Goal: Transaction & Acquisition: Purchase product/service

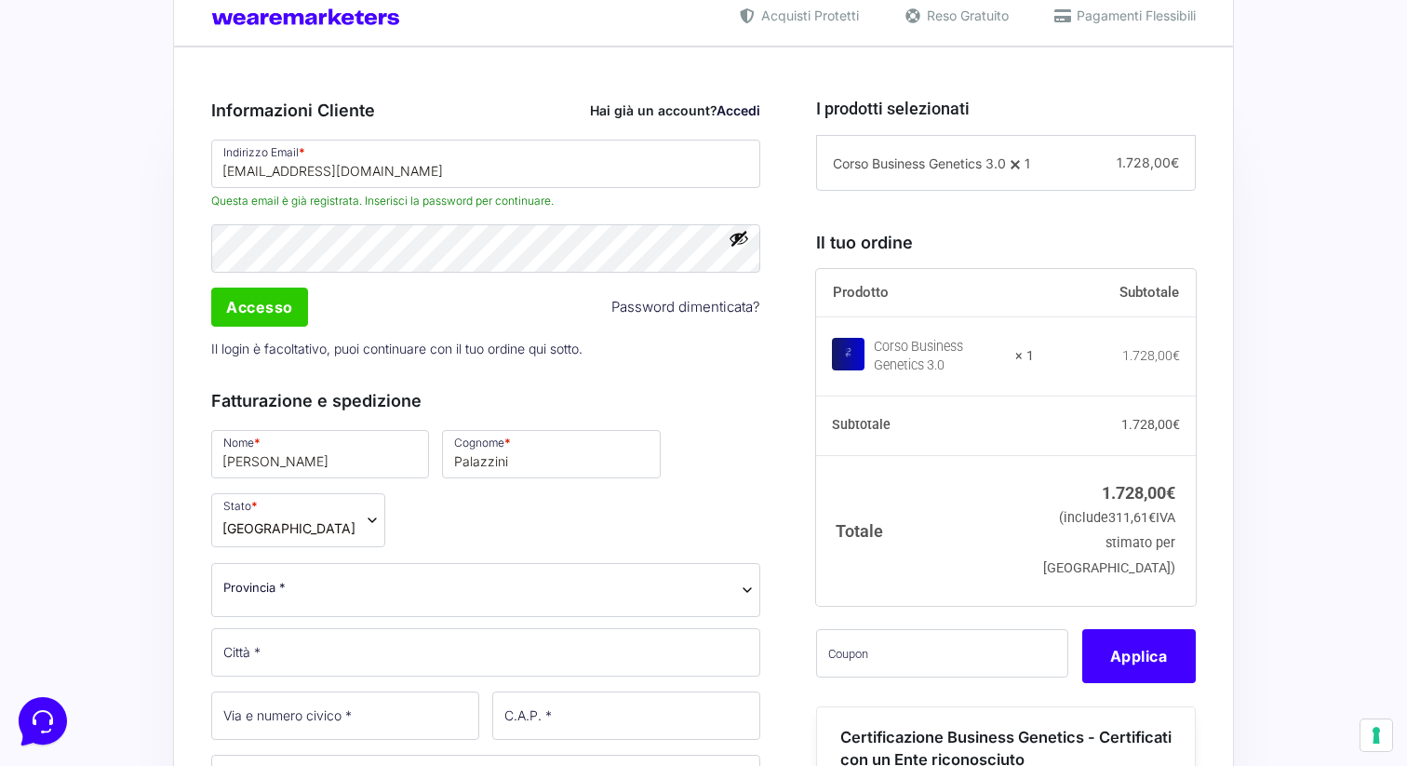
scroll to position [465, 0]
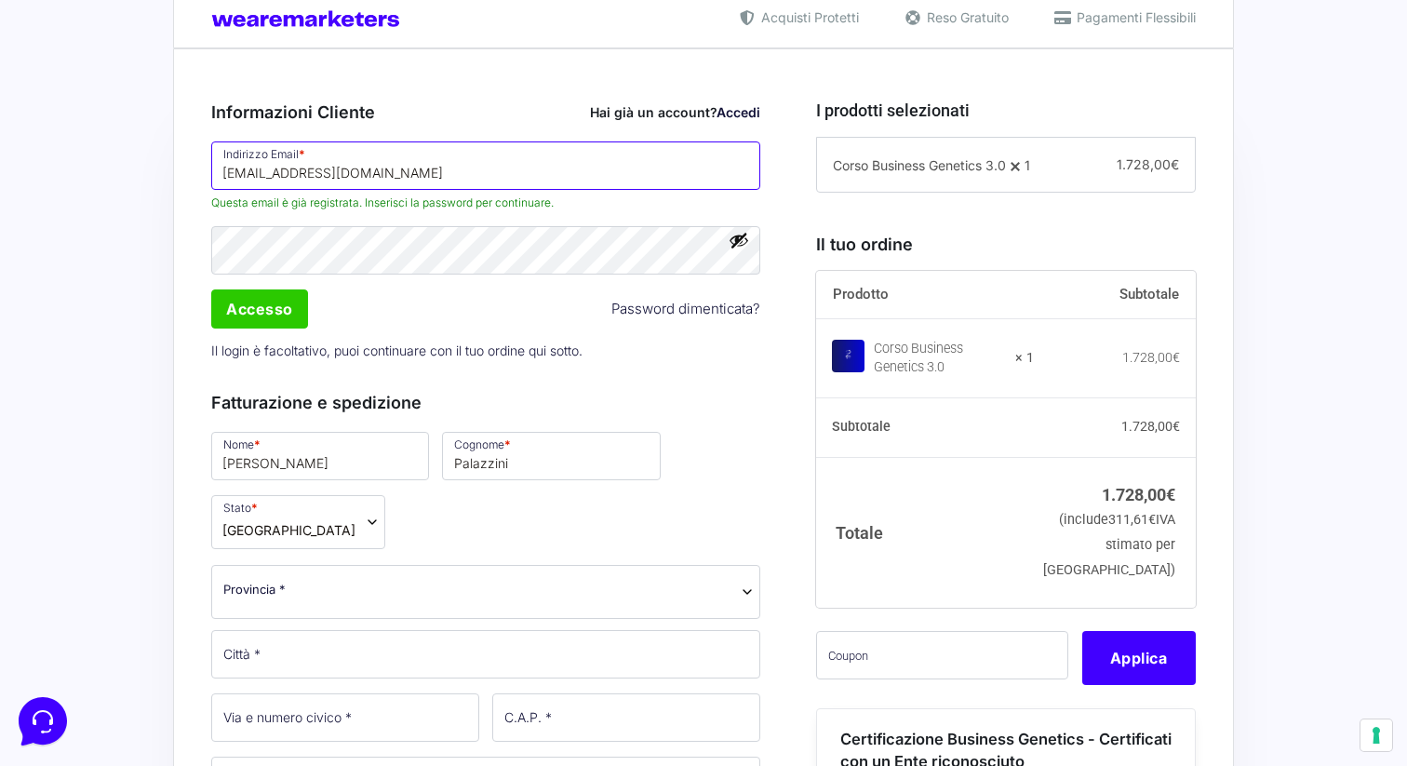
click at [485, 181] on input "[EMAIL_ADDRESS][DOMAIN_NAME]" at bounding box center [485, 165] width 549 height 48
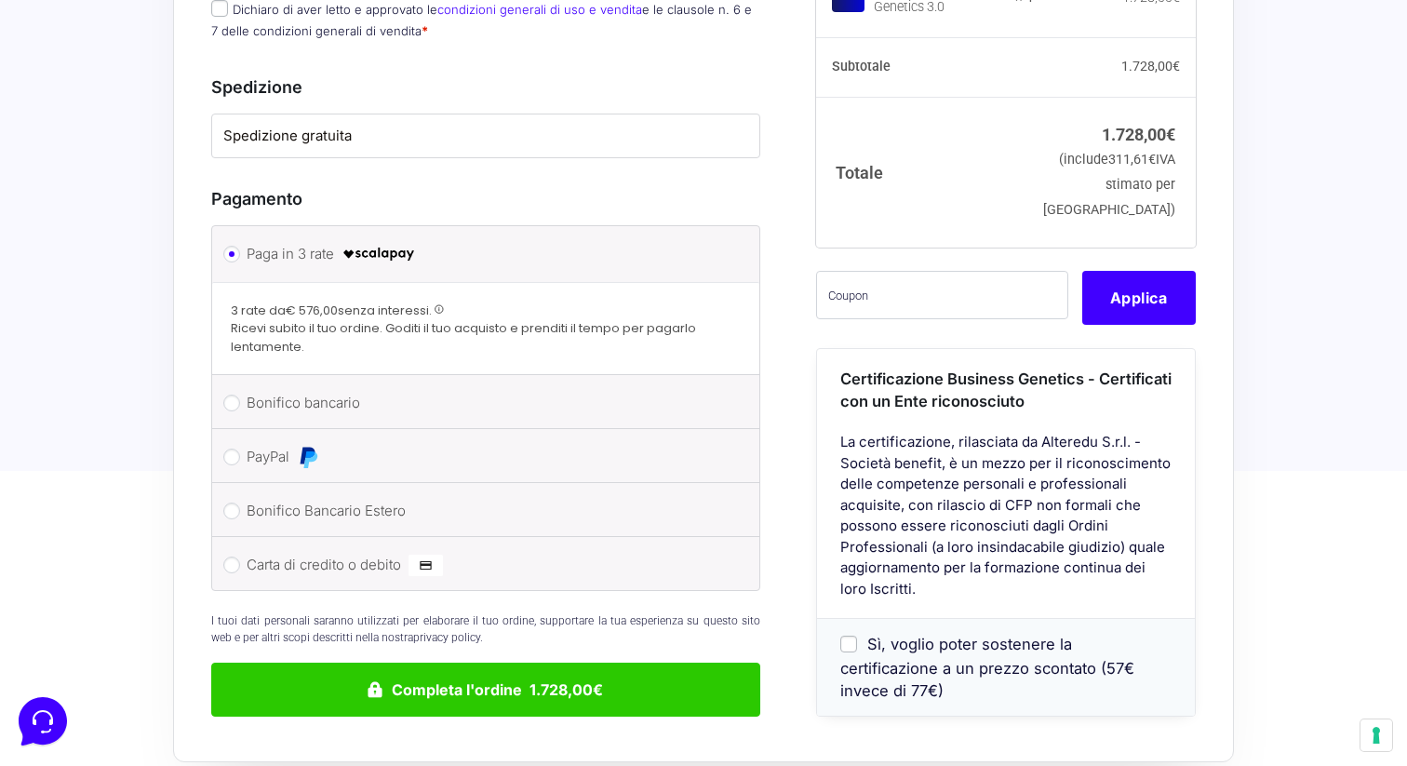
scroll to position [1500, 0]
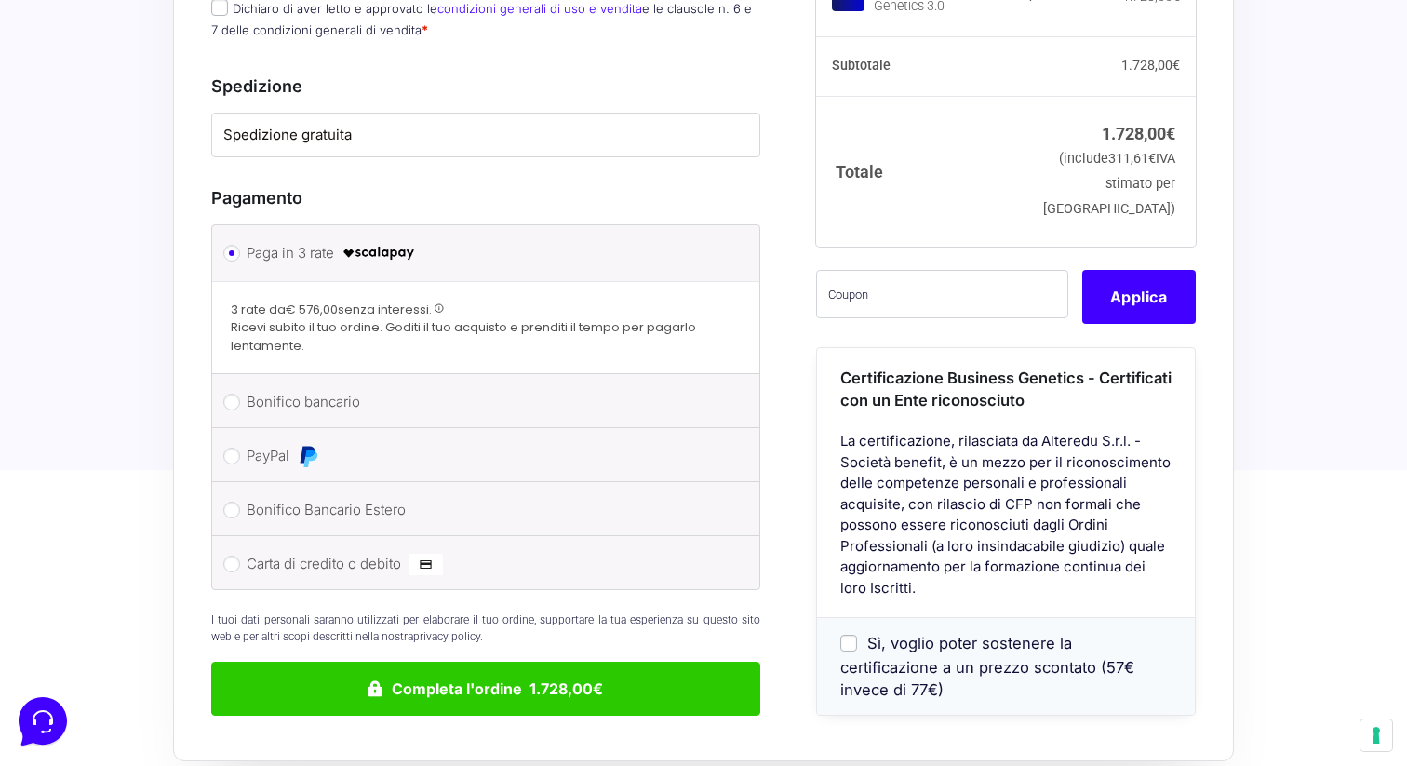
click at [315, 550] on label "Carta di credito o debito" at bounding box center [483, 564] width 472 height 28
click at [240, 556] on input "Carta di credito o debito" at bounding box center [231, 564] width 17 height 17
radio input "true"
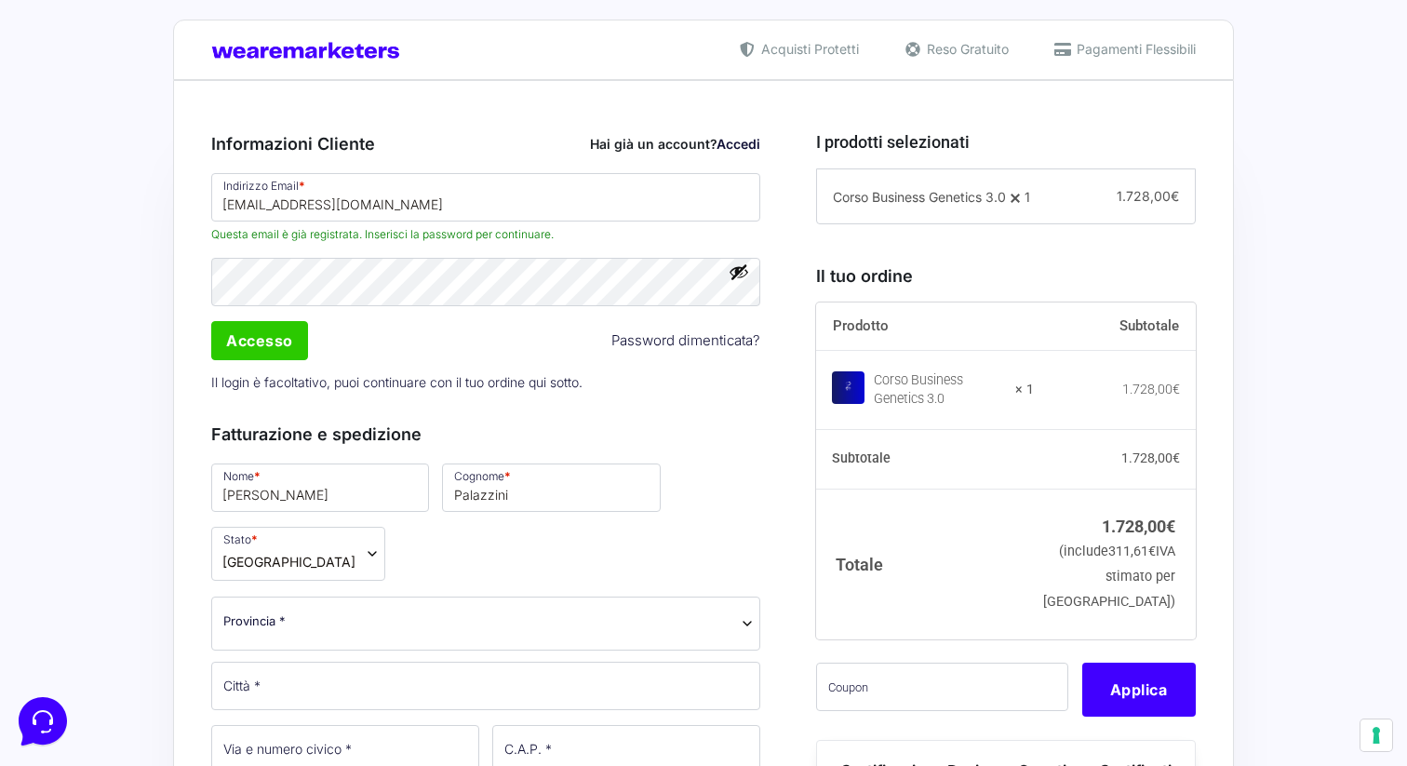
scroll to position [433, 0]
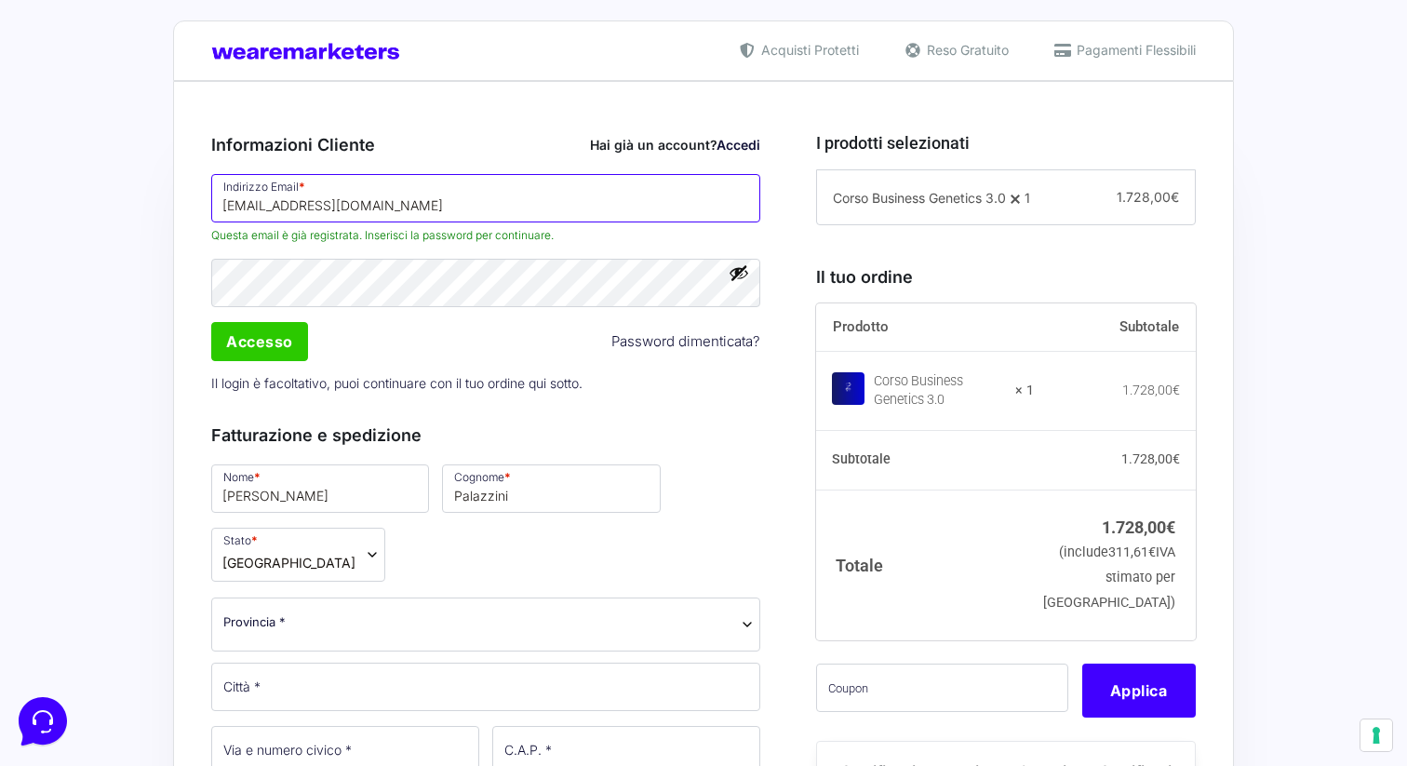
click at [489, 214] on input "[EMAIL_ADDRESS][DOMAIN_NAME]" at bounding box center [485, 198] width 549 height 48
type input "aripala97@gmail.com"
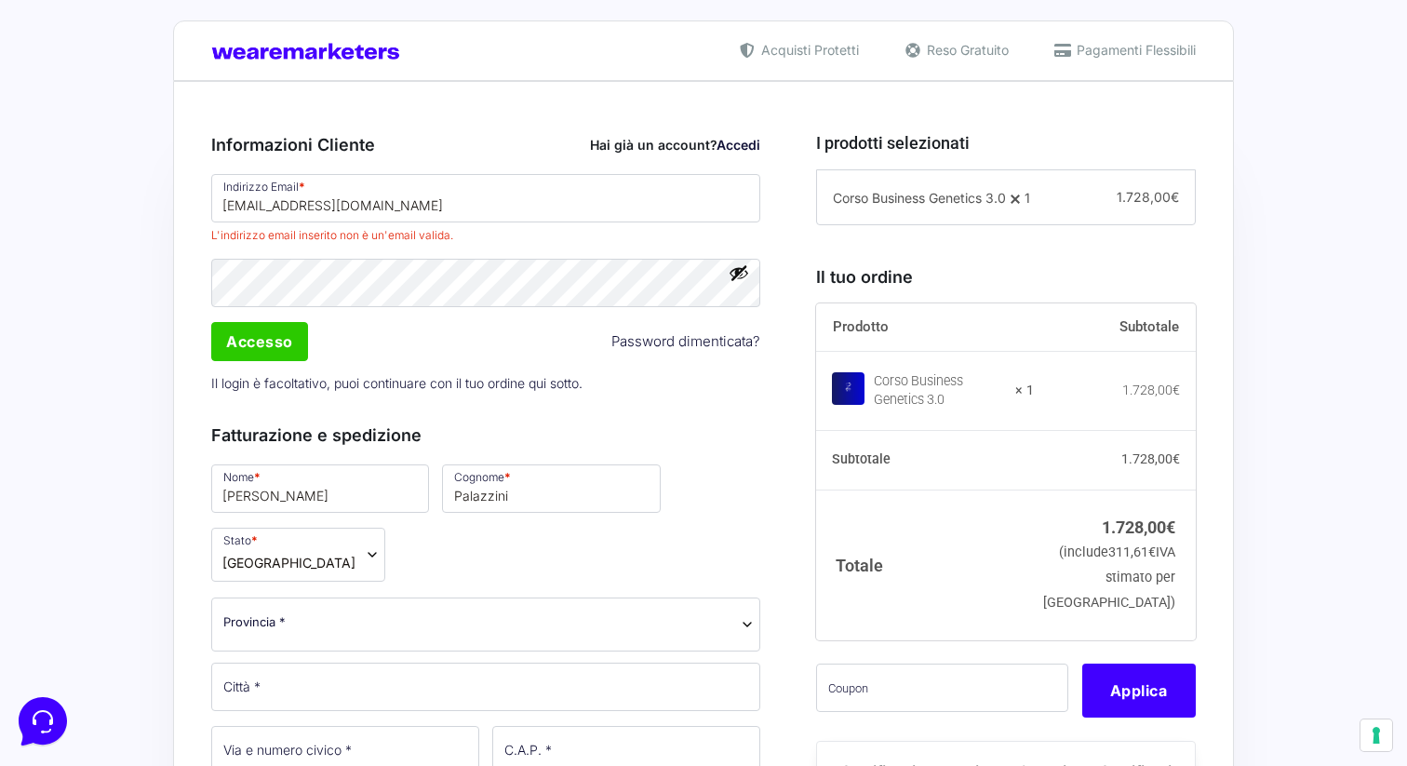
select select "AR"
type input "[GEOGRAPHIC_DATA]"
type input "3"
type input "52100"
type input "3337758847"
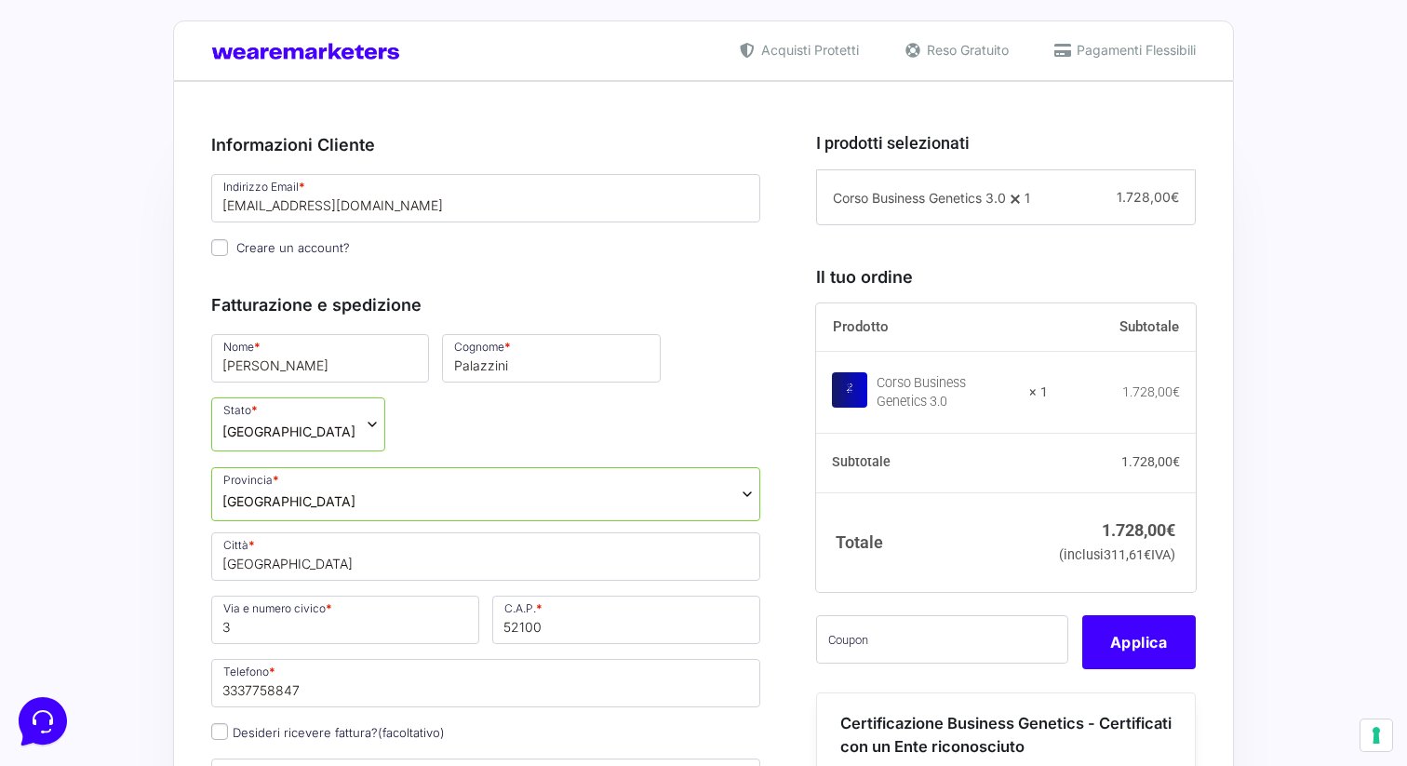
drag, startPoint x: 220, startPoint y: 250, endPoint x: 312, endPoint y: 265, distance: 93.3
click at [221, 250] on input "Creare un account?" at bounding box center [219, 247] width 17 height 17
checkbox input "true"
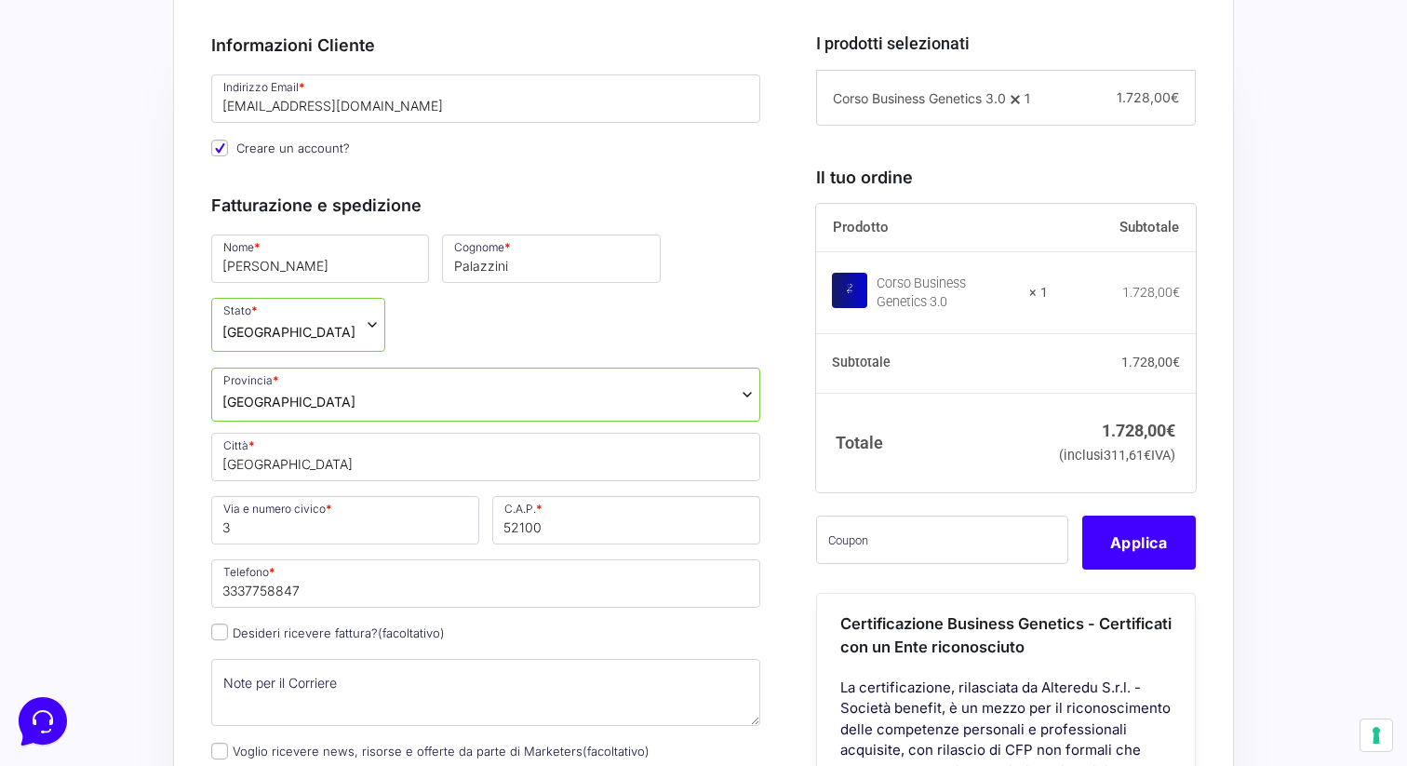
scroll to position [533, 0]
click at [453, 115] on input "aripala97@gmail.com" at bounding box center [485, 98] width 549 height 48
type input "[EMAIL_ADDRESS][DOMAIN_NAME]"
click at [639, 155] on p "Creare un account?" at bounding box center [486, 147] width 562 height 27
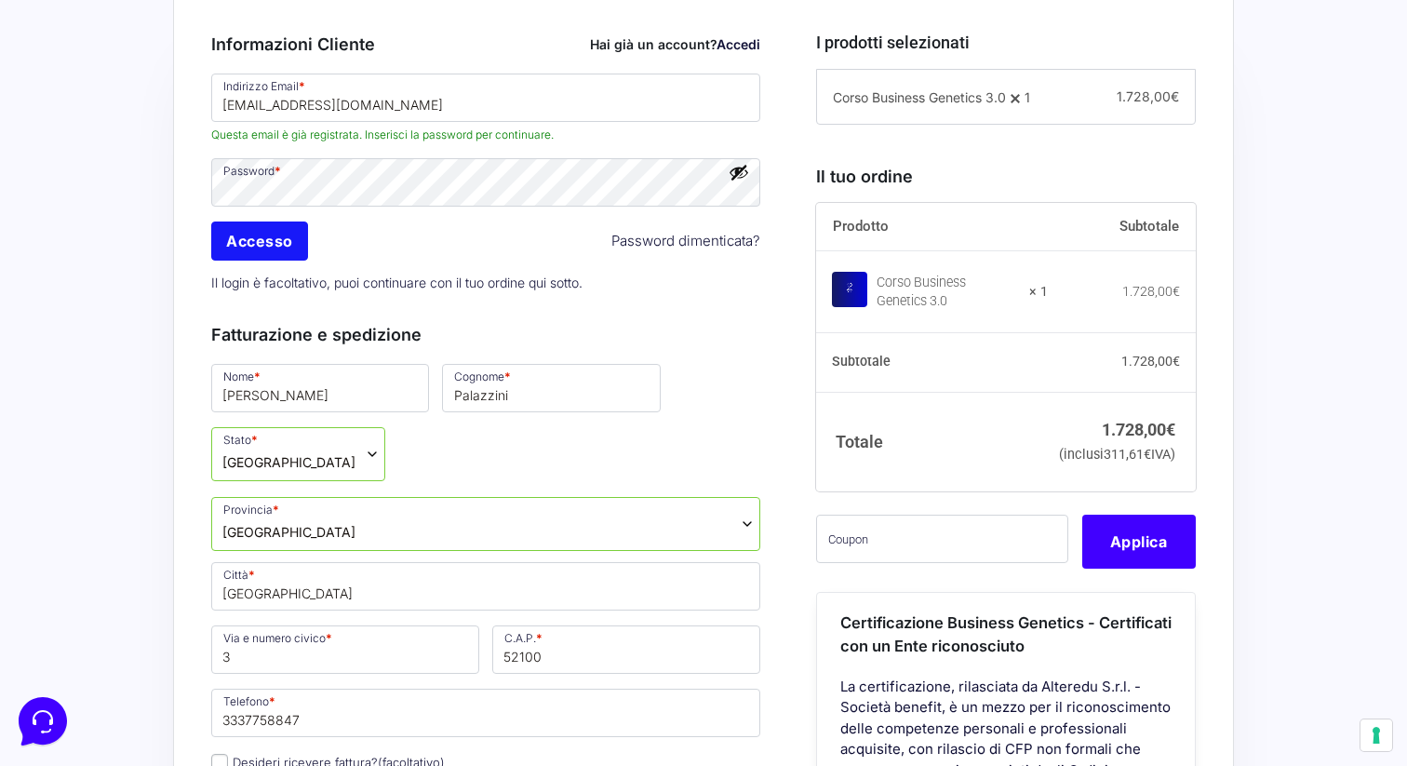
click at [277, 244] on input "Accesso" at bounding box center [259, 240] width 97 height 39
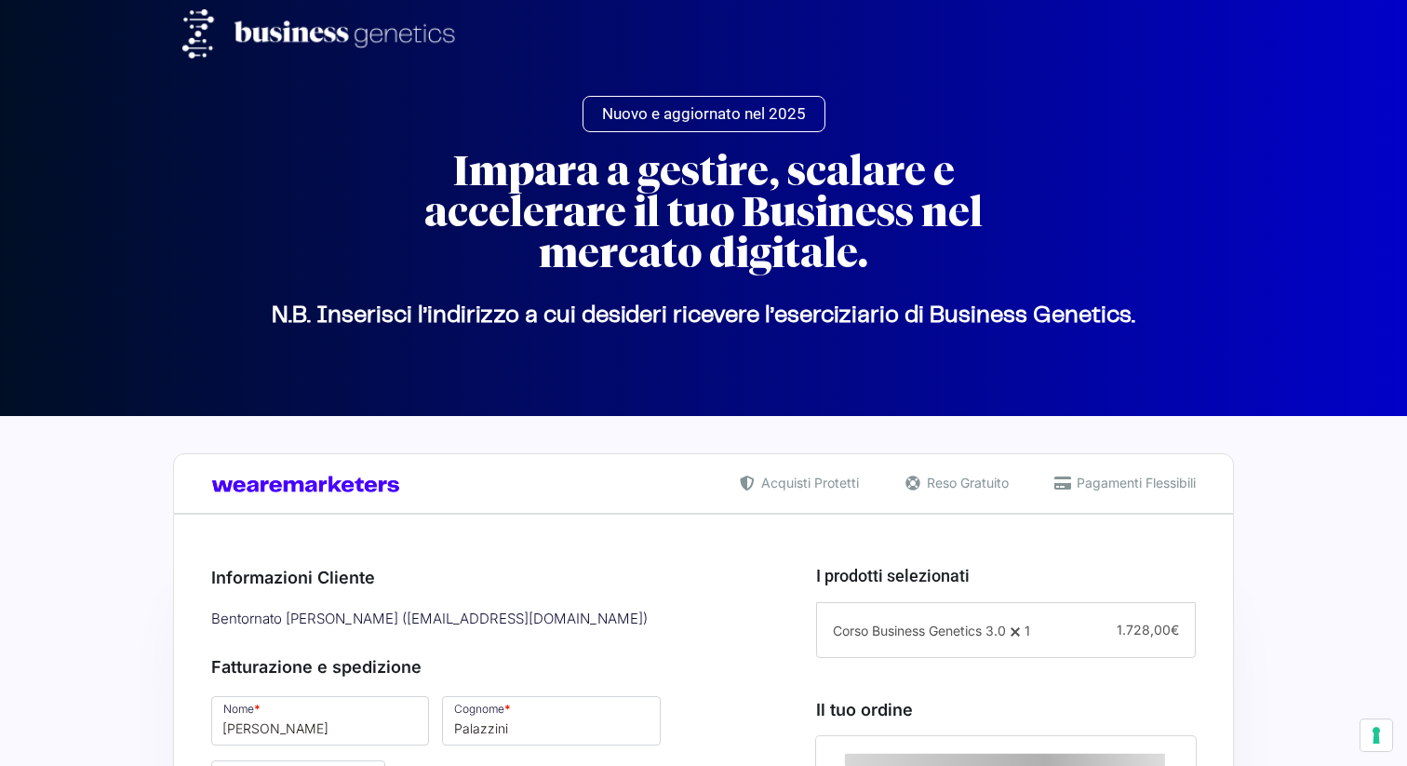
select select "AR"
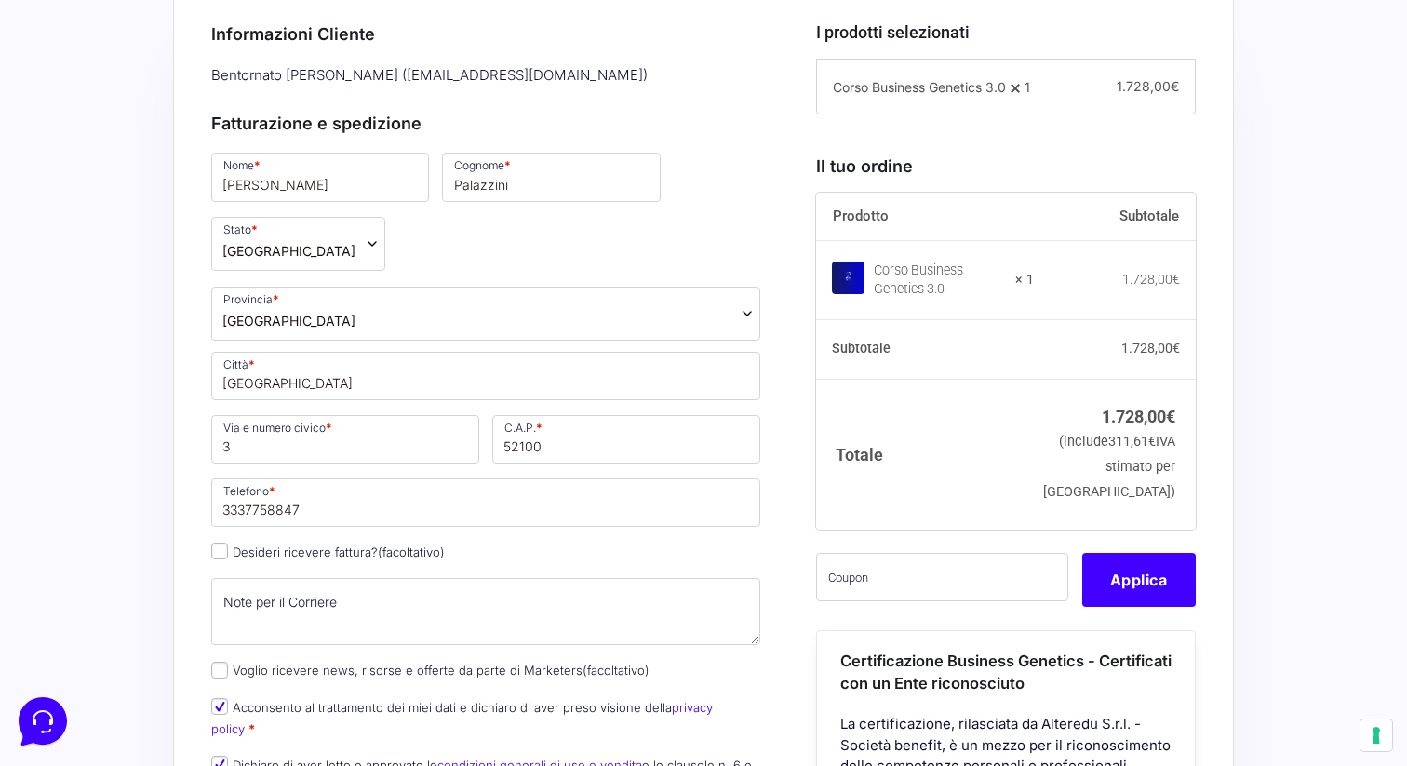
scroll to position [567, 0]
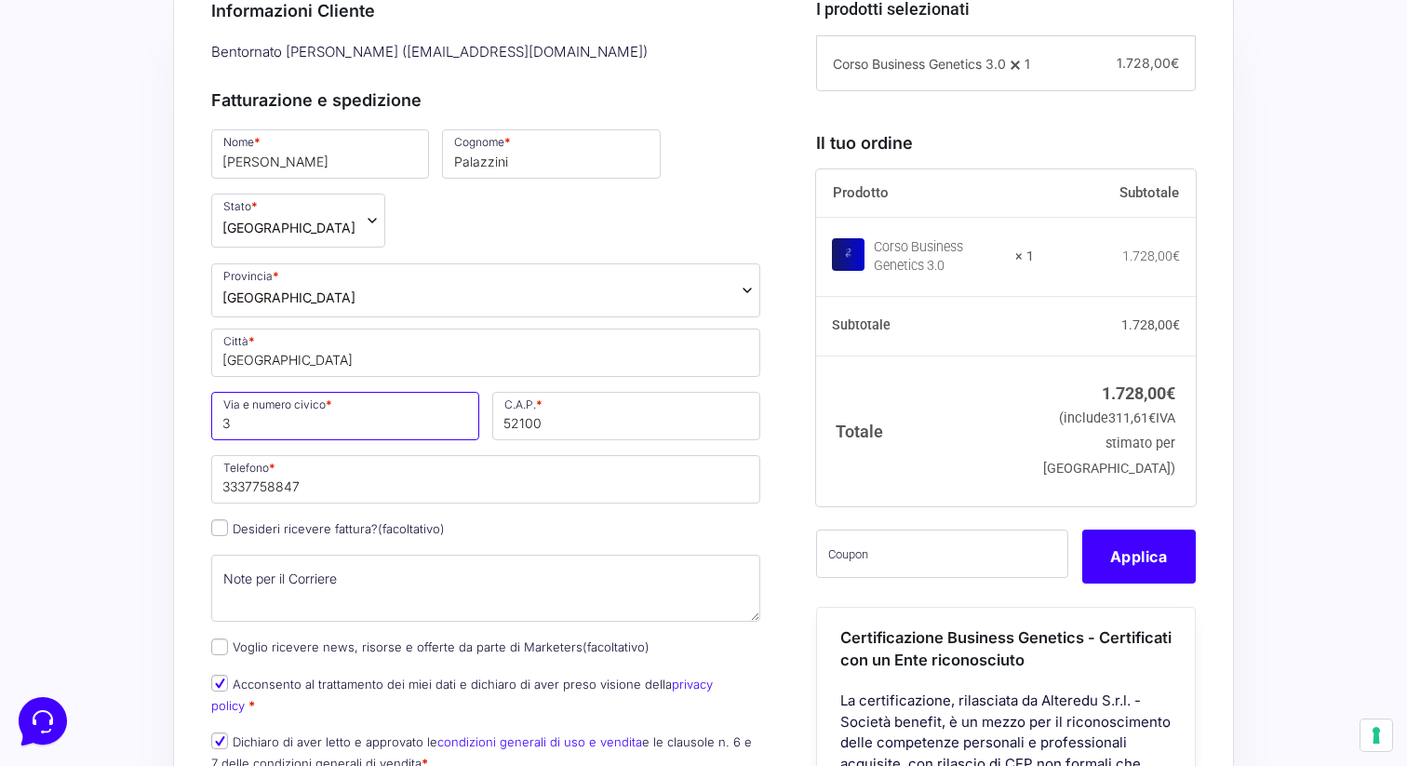
click at [368, 392] on input "3" at bounding box center [345, 416] width 268 height 48
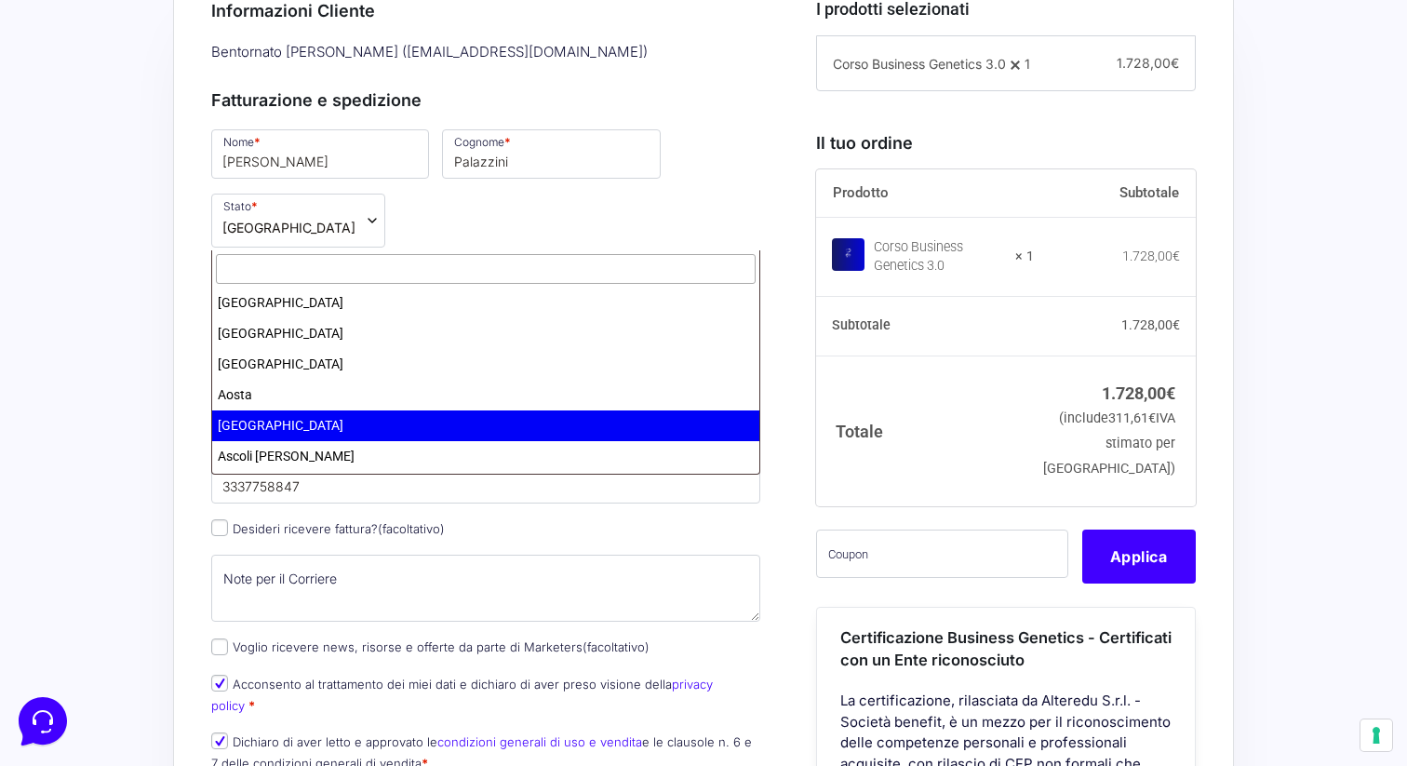
drag, startPoint x: 330, startPoint y: 231, endPoint x: 251, endPoint y: 229, distance: 79.1
click at [251, 263] on span "[GEOGRAPHIC_DATA]" at bounding box center [485, 290] width 549 height 54
click at [283, 269] on input "text" at bounding box center [486, 269] width 540 height 31
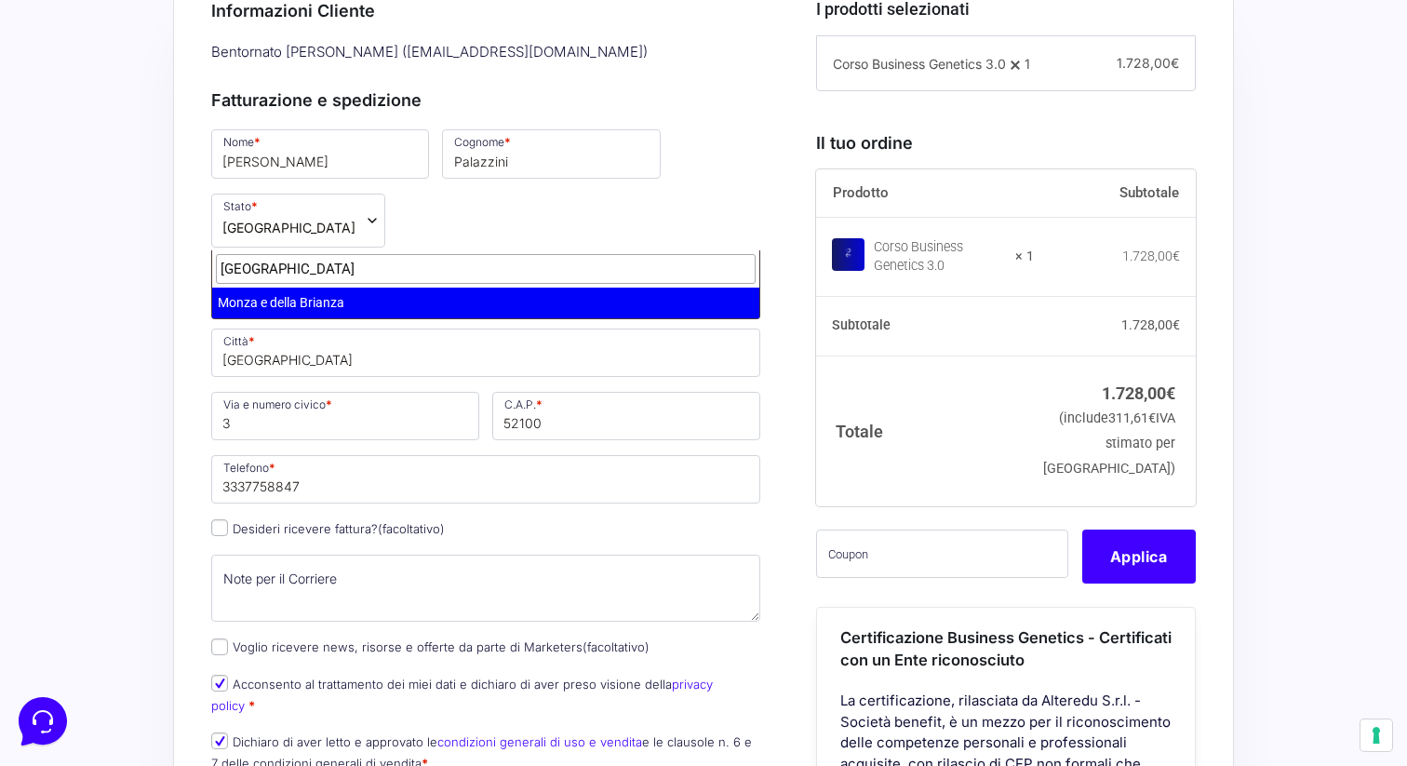
type input "[GEOGRAPHIC_DATA]"
select select "MB"
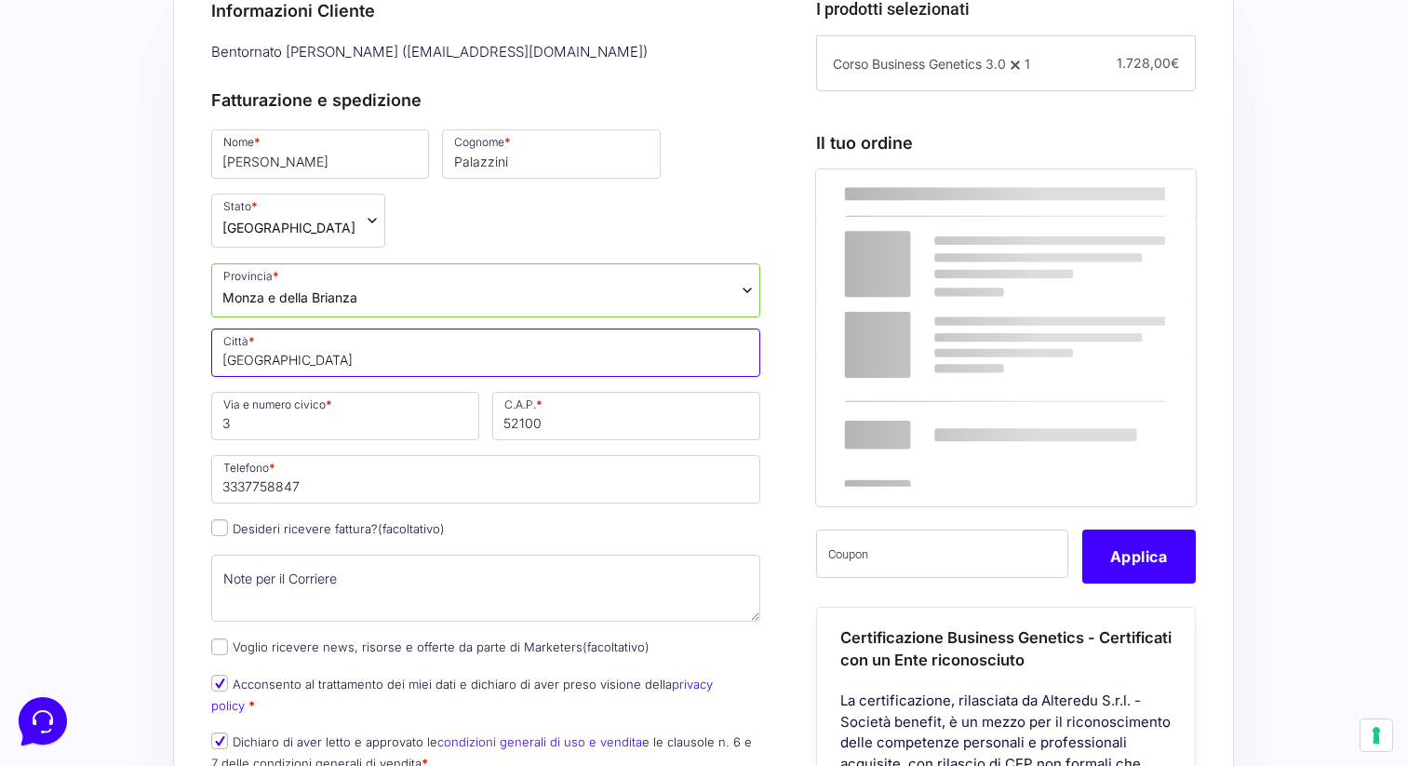
click at [328, 328] on input "[GEOGRAPHIC_DATA]" at bounding box center [485, 352] width 549 height 48
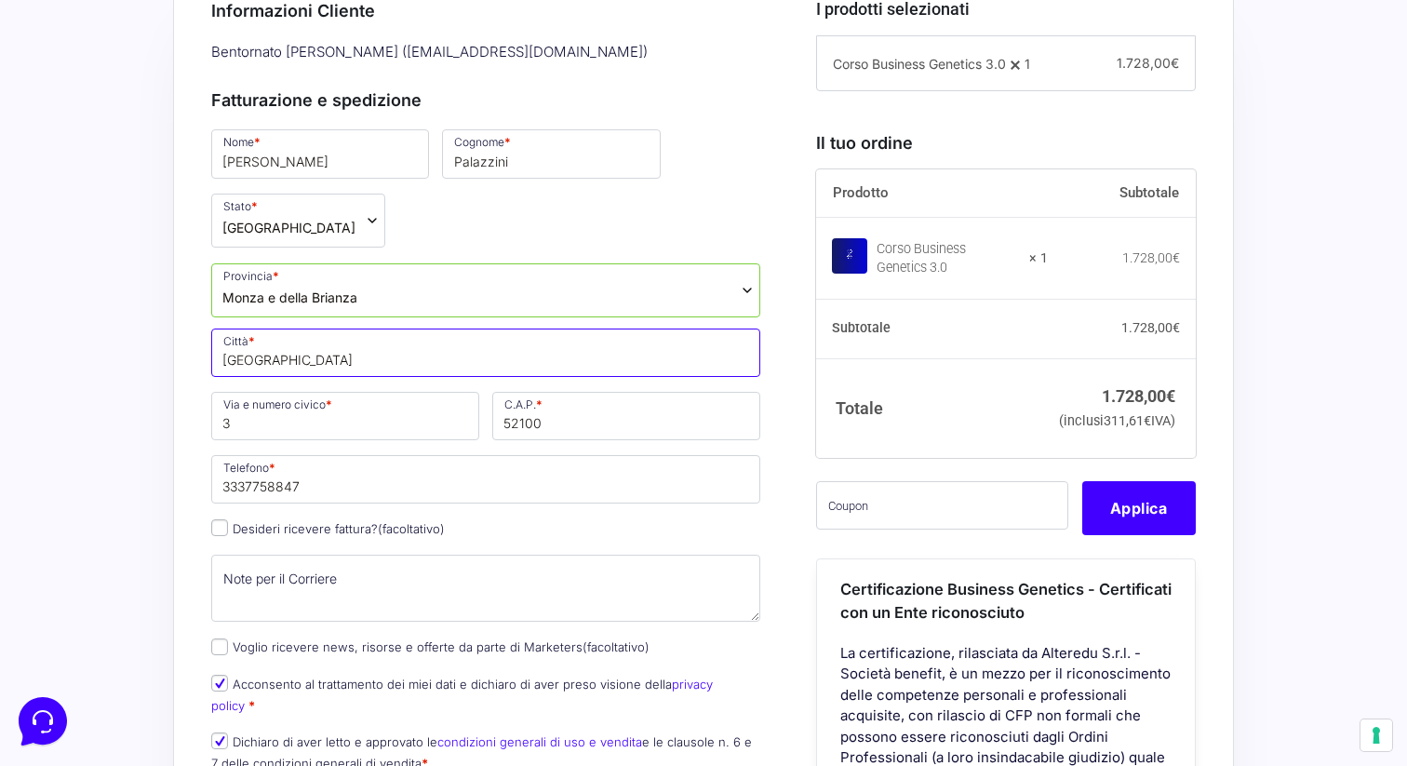
drag, startPoint x: 294, startPoint y: 302, endPoint x: 160, endPoint y: 295, distance: 134.2
click at [160, 295] on div "Acquisti Protetti Reso Gratuito Pagamenti Flessibili Riepilogo Ordine 1.728,00 …" at bounding box center [703, 777] width 1407 height 1856
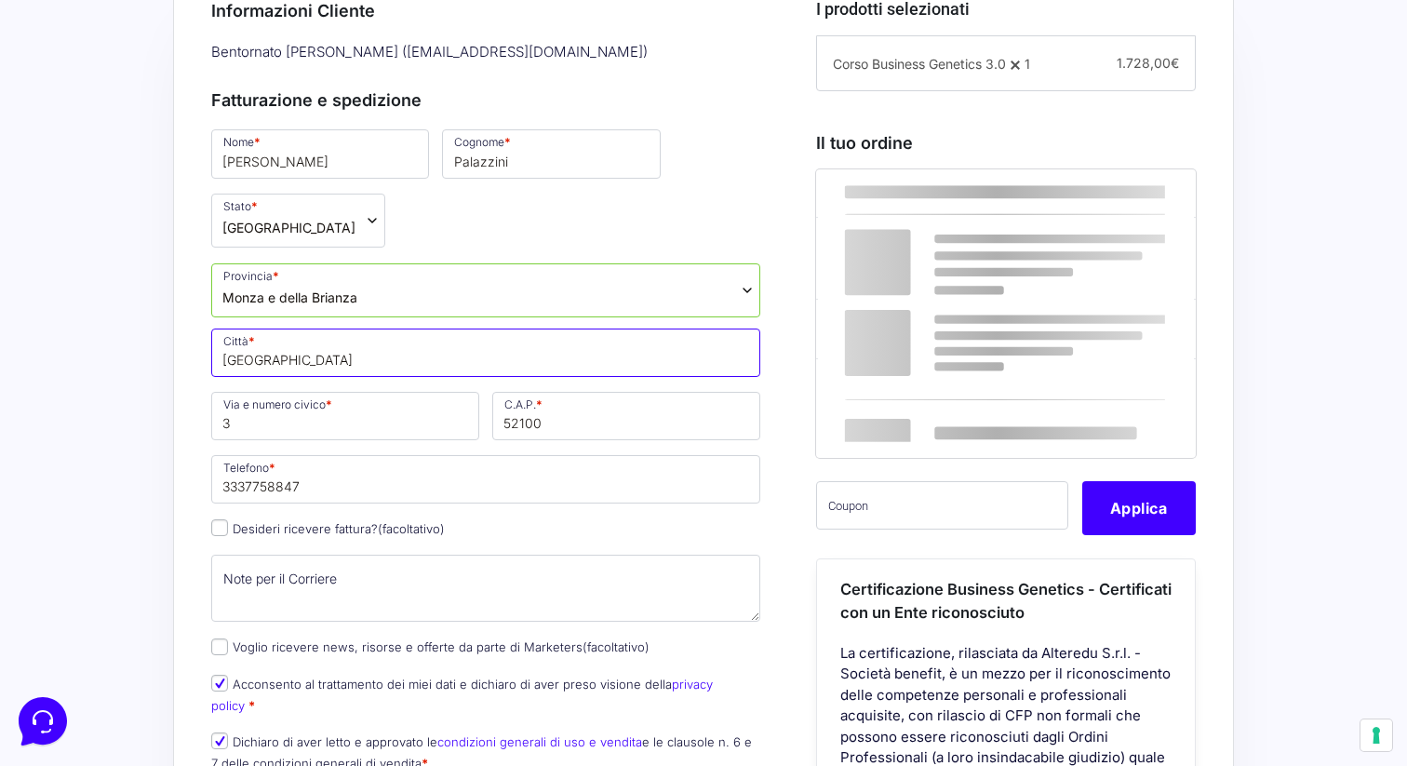
click at [236, 328] on input "[GEOGRAPHIC_DATA]" at bounding box center [485, 352] width 549 height 48
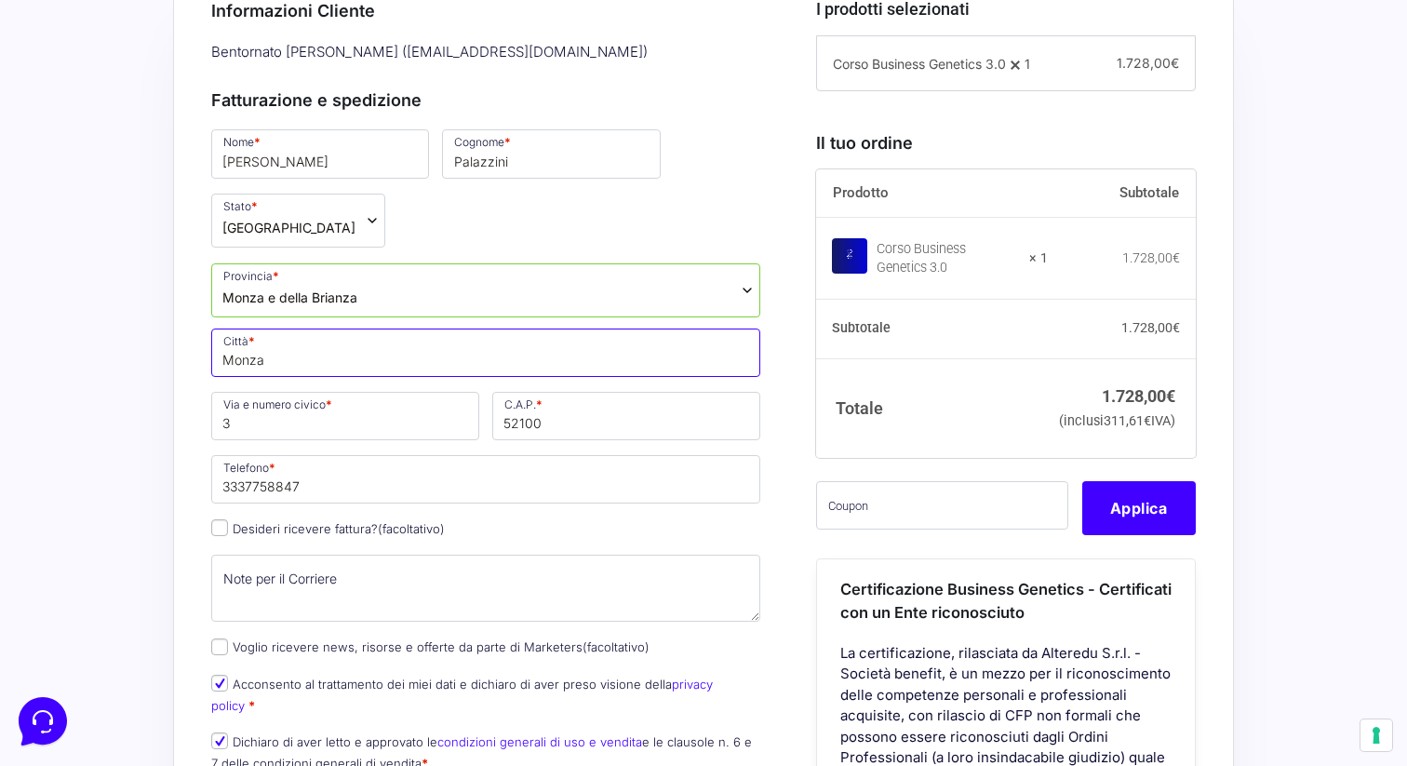
type input "Monza"
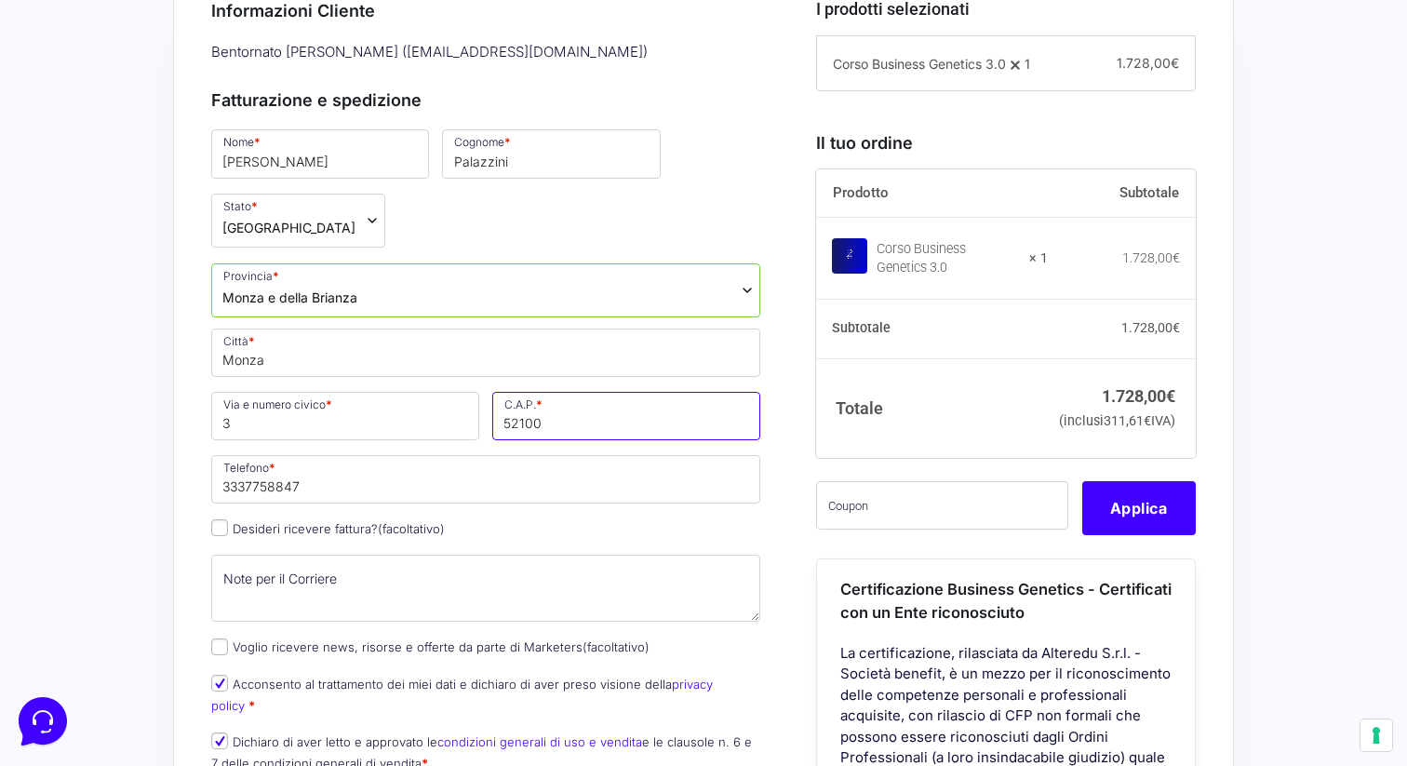
click at [595, 392] on input "52100" at bounding box center [626, 416] width 268 height 48
drag, startPoint x: 569, startPoint y: 365, endPoint x: 474, endPoint y: 364, distance: 94.9
click at [474, 364] on div "Nome * [PERSON_NAME] * Palazzini Stato * Seleziona un paese / una regione… [GEO…" at bounding box center [486, 456] width 562 height 659
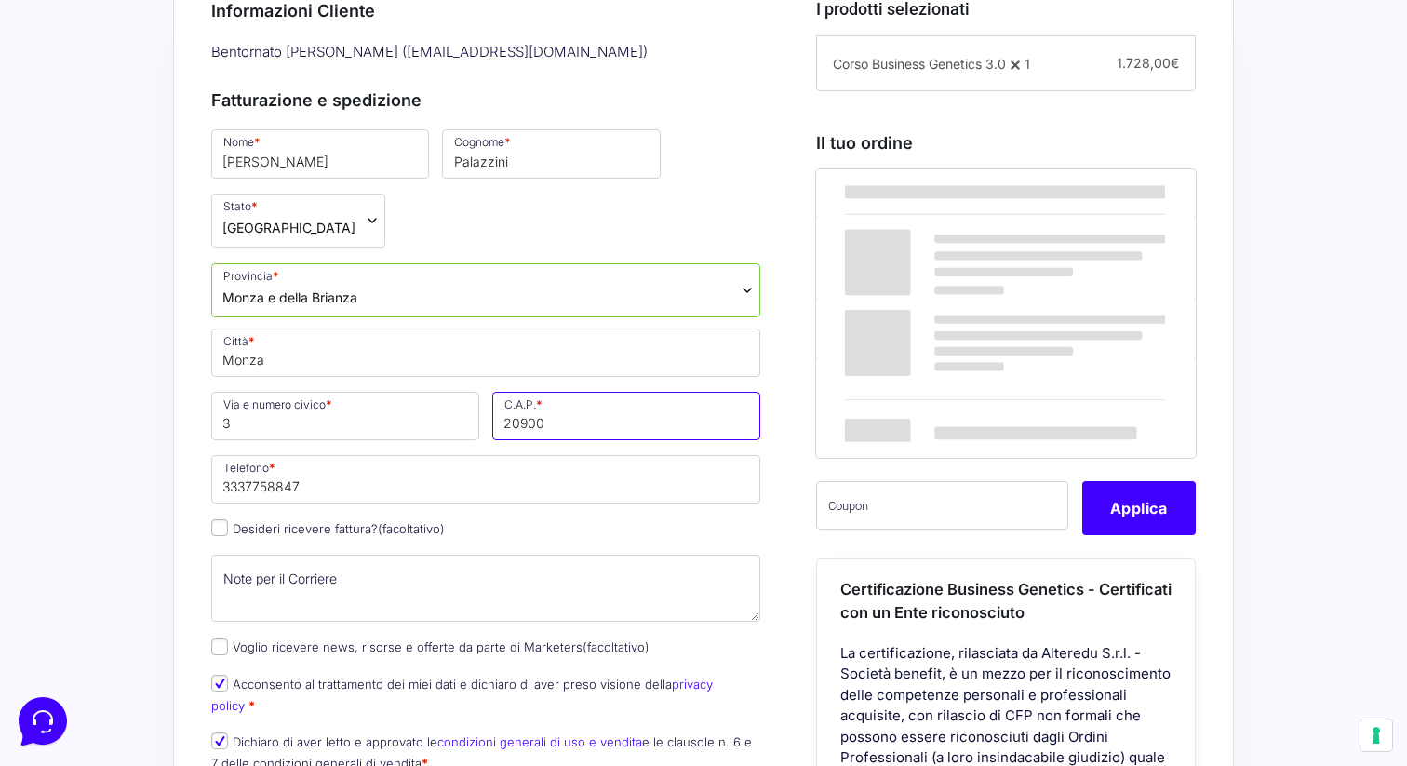
type input "20900"
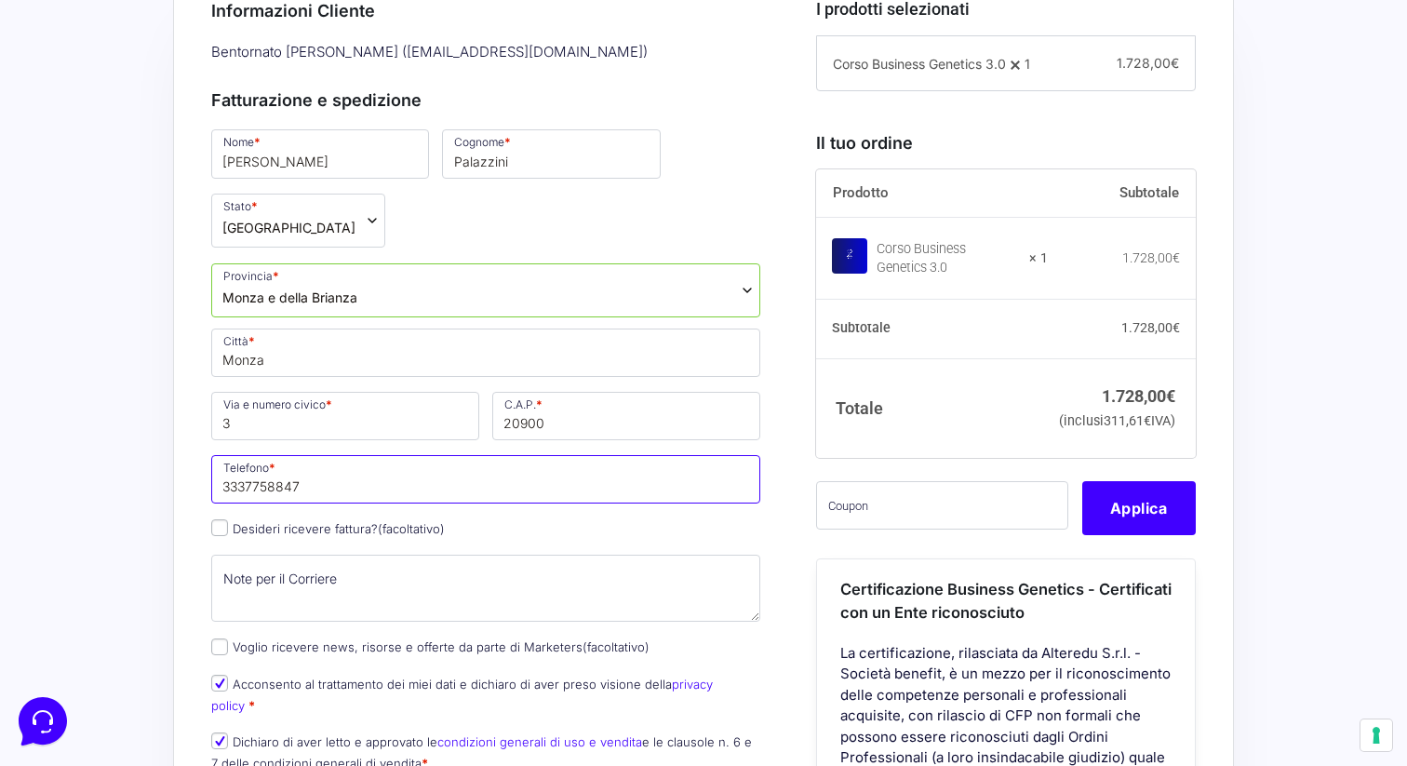
click at [422, 455] on input "3337758847" at bounding box center [485, 479] width 549 height 48
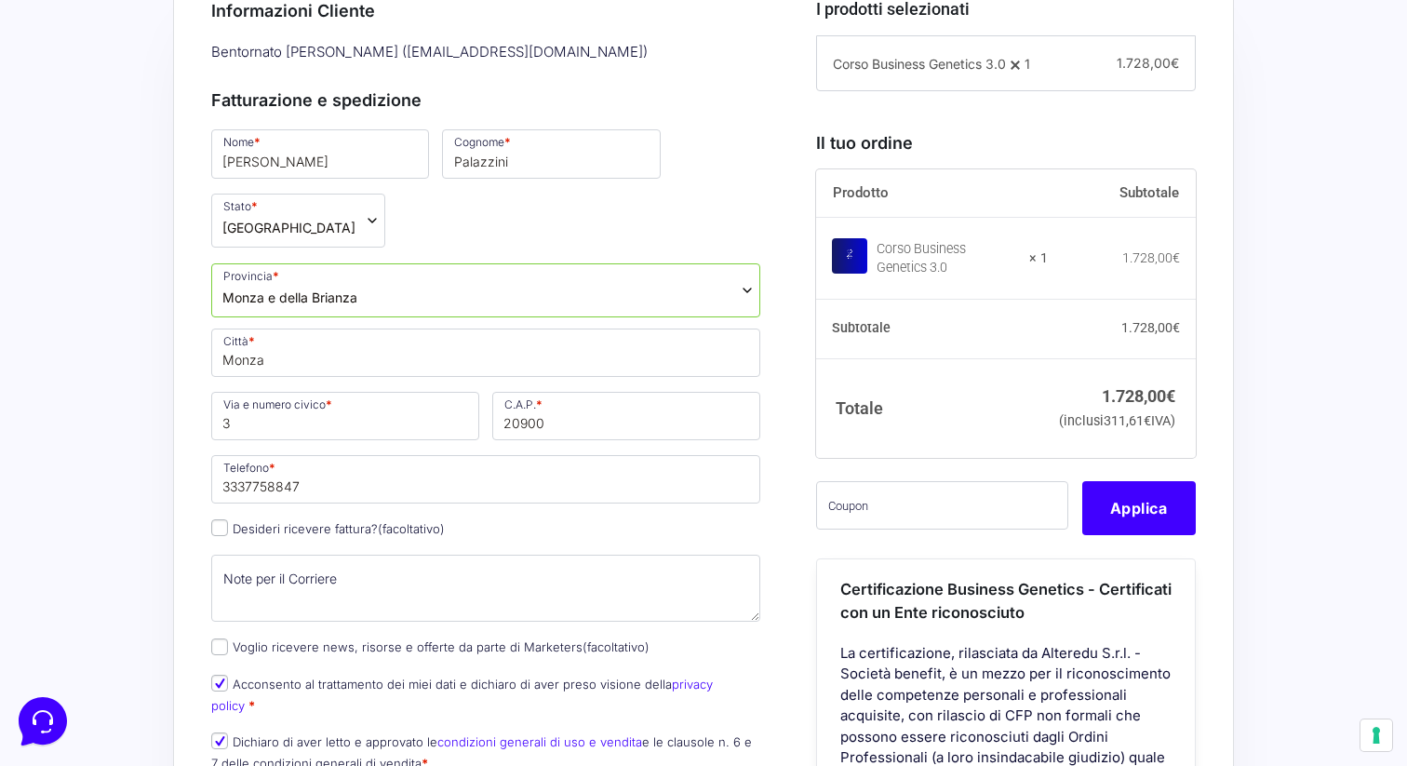
click at [619, 516] on p "Desideri ricevere fattura? (facoltativo)" at bounding box center [486, 529] width 562 height 27
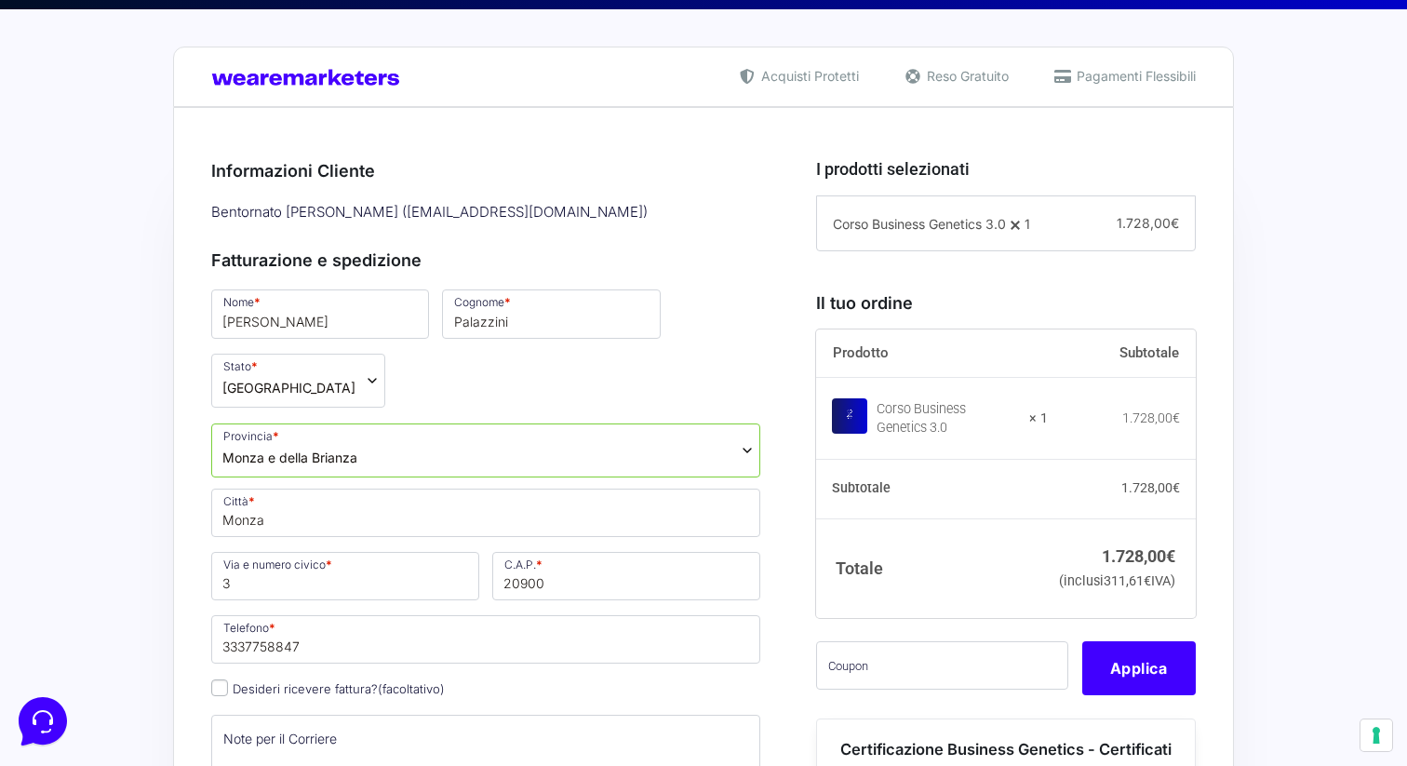
scroll to position [405, 0]
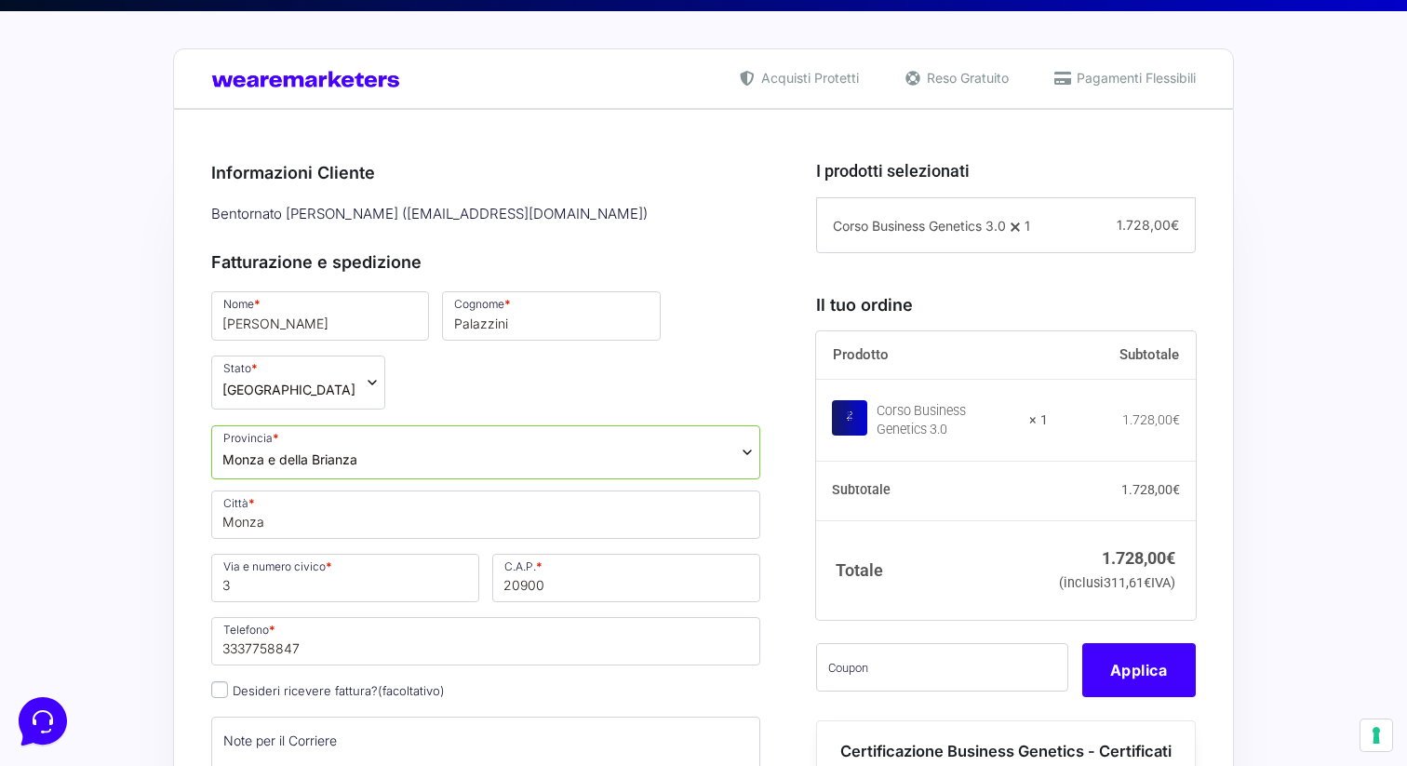
click at [726, 263] on h3 "Fatturazione e spedizione" at bounding box center [485, 261] width 549 height 25
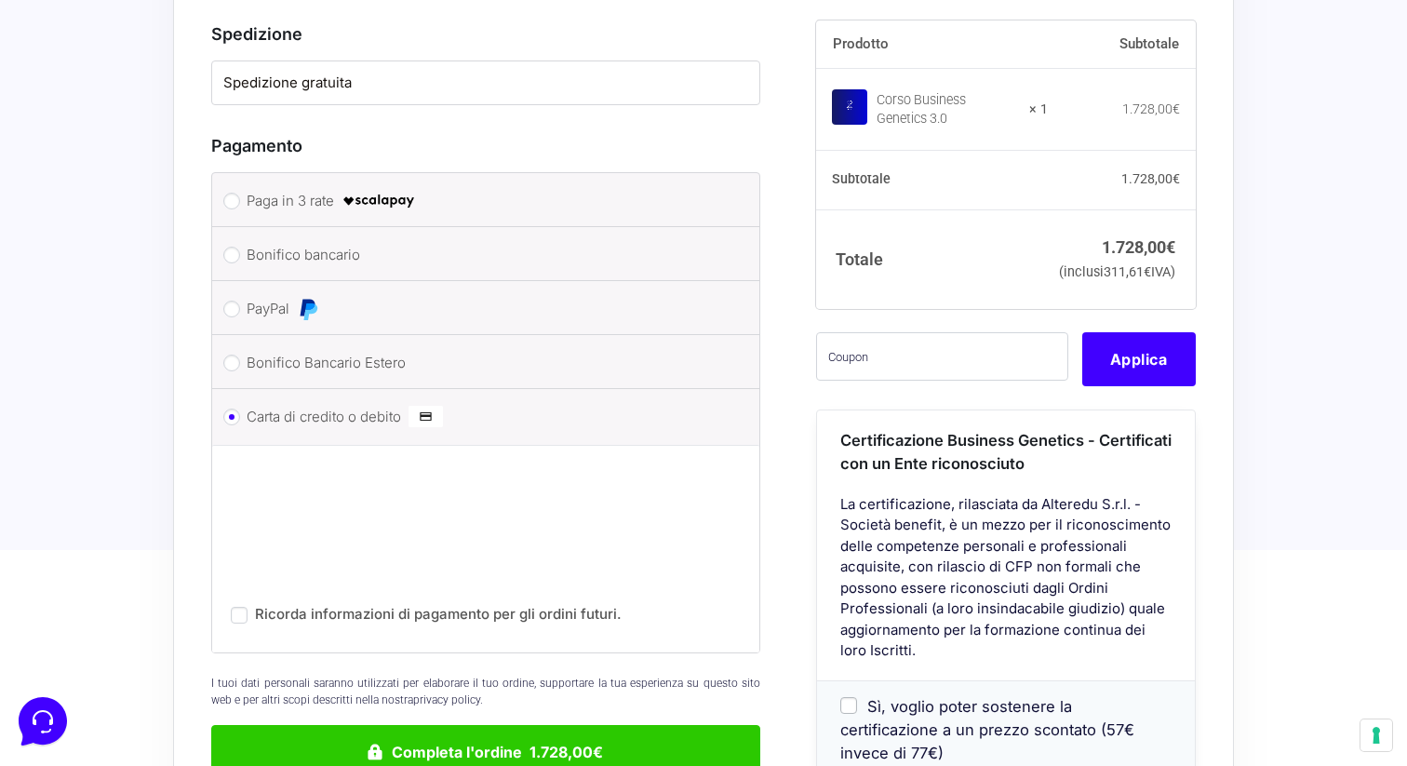
scroll to position [1354, 0]
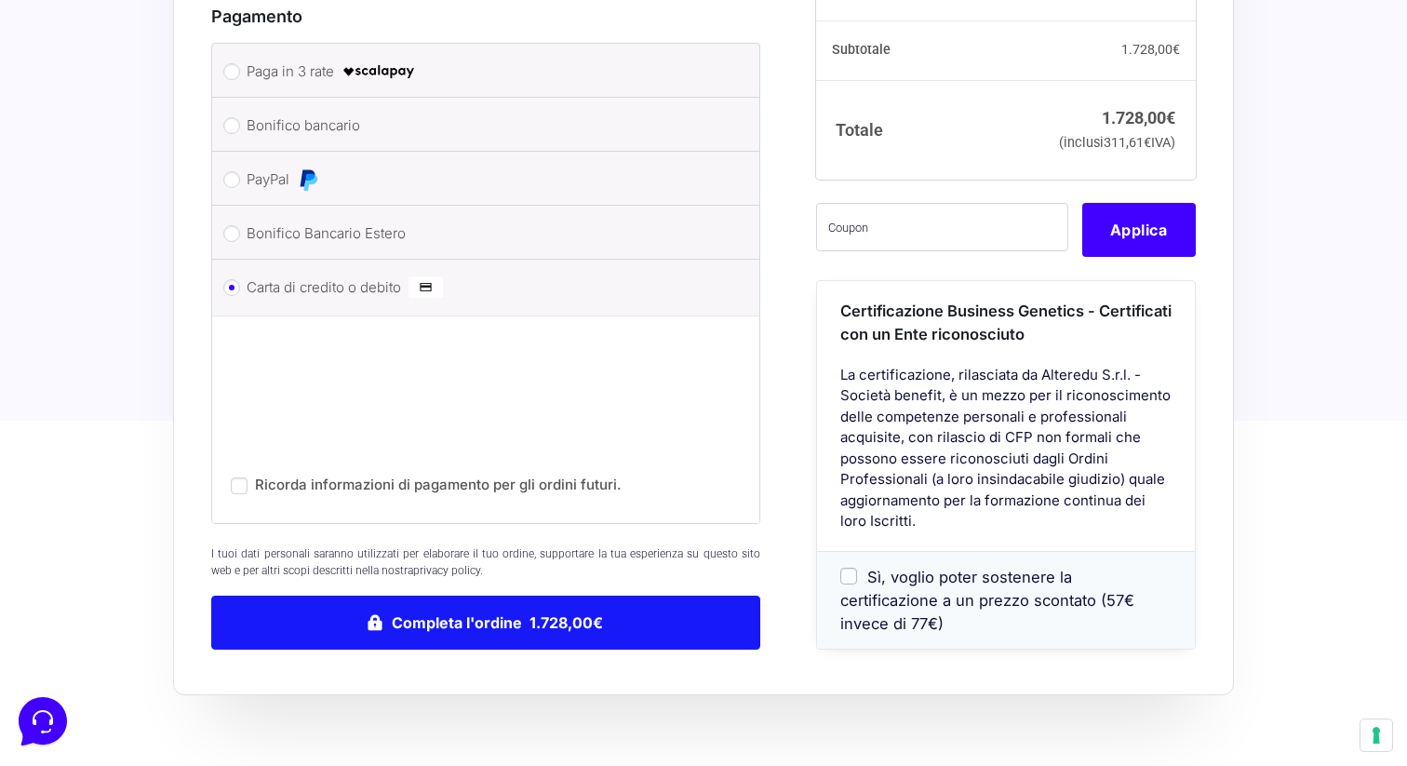
scroll to position [1500, 0]
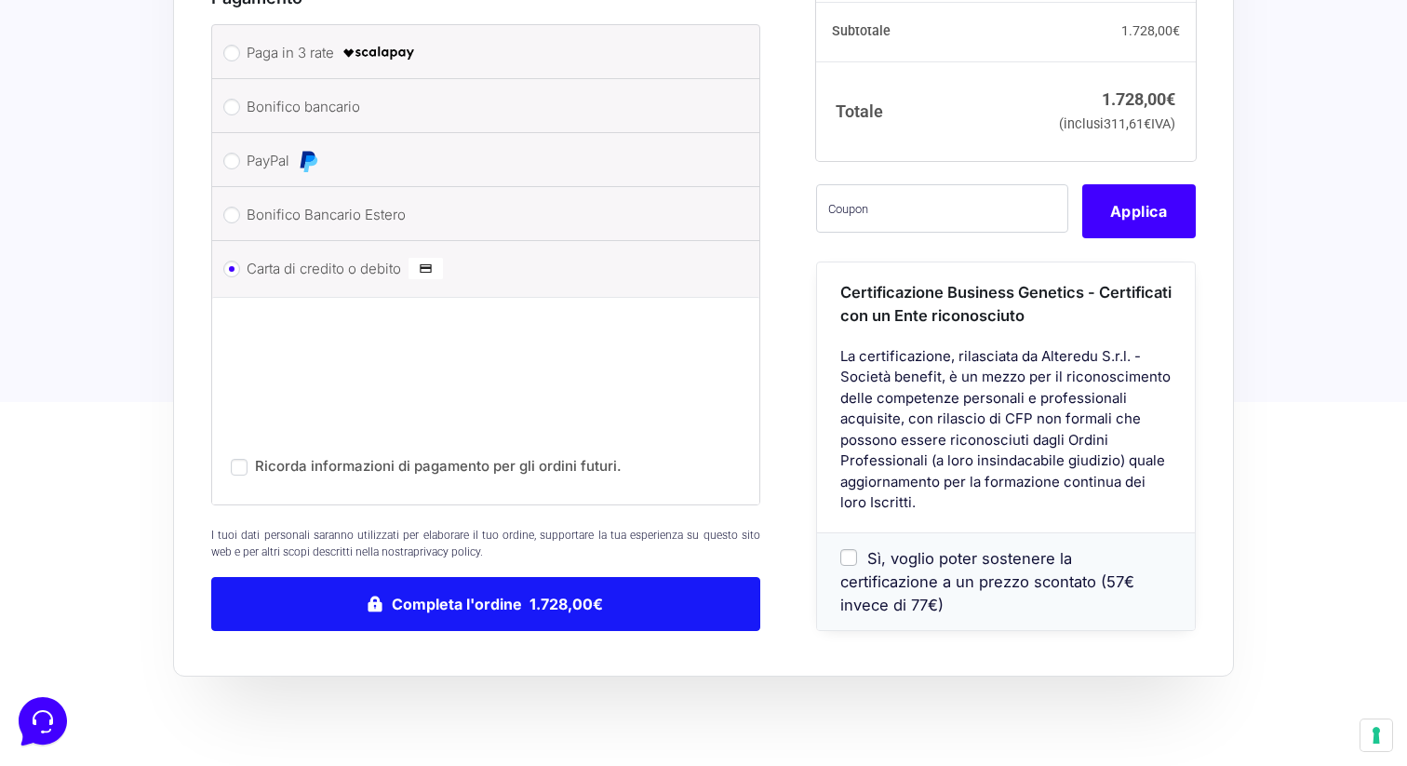
click at [499, 577] on button "Completa l'ordine 1.728,00€" at bounding box center [485, 604] width 549 height 54
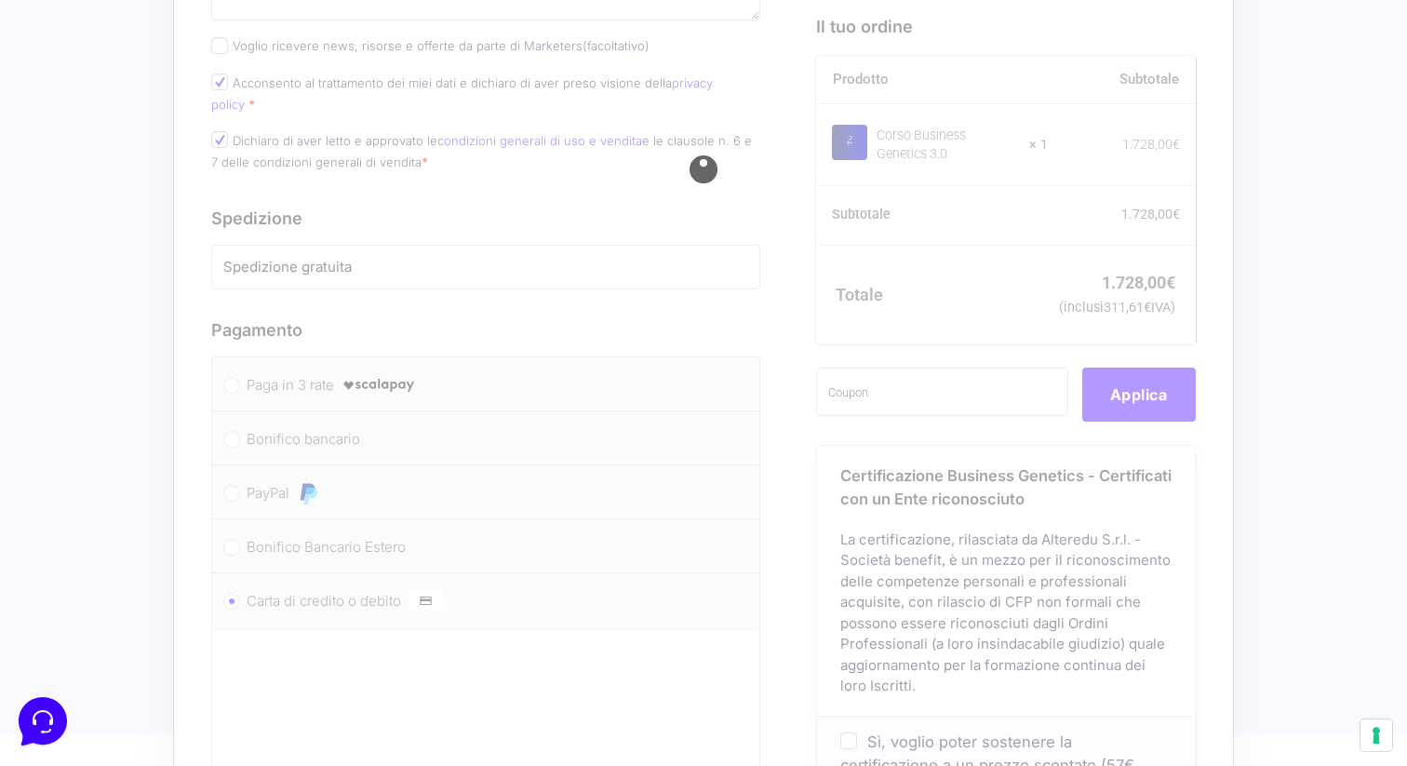
scroll to position [1167, 0]
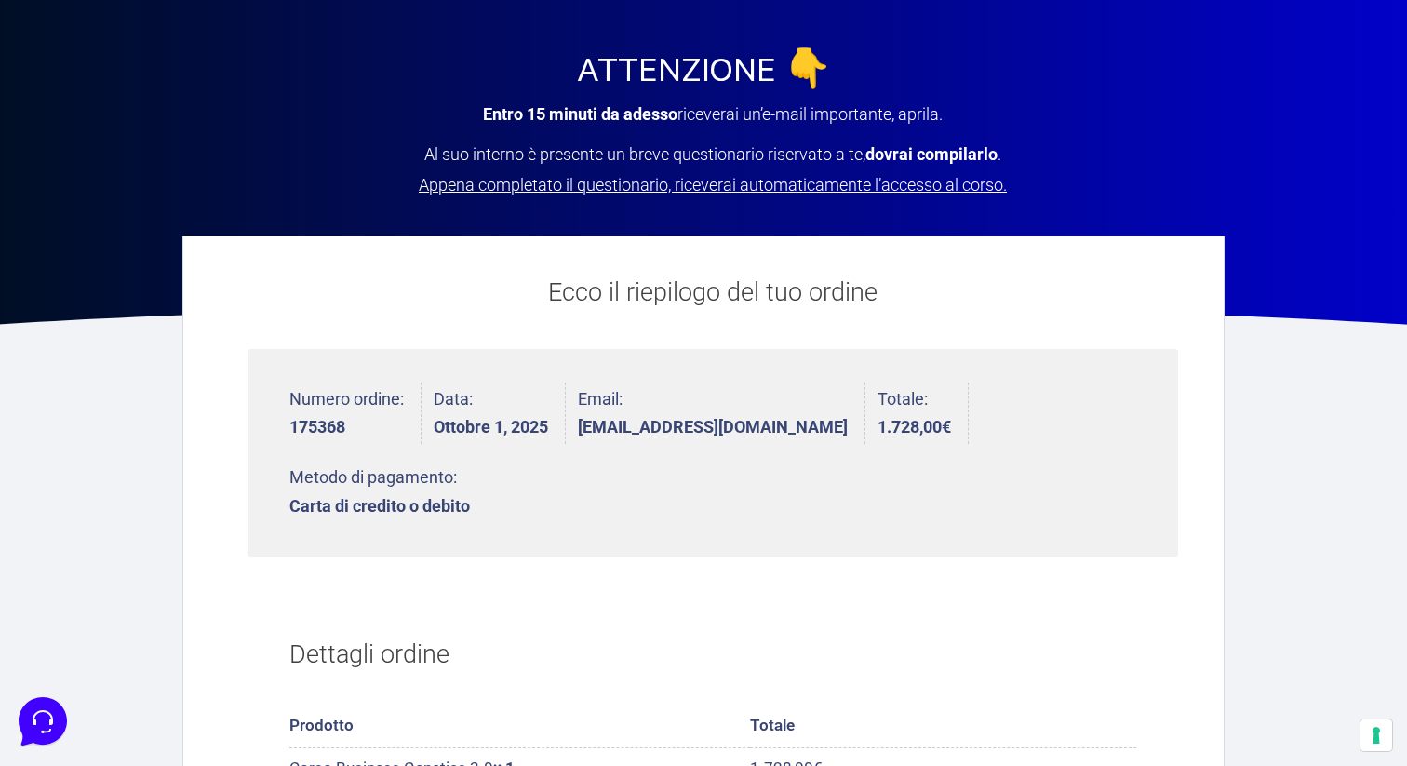
scroll to position [276, 0]
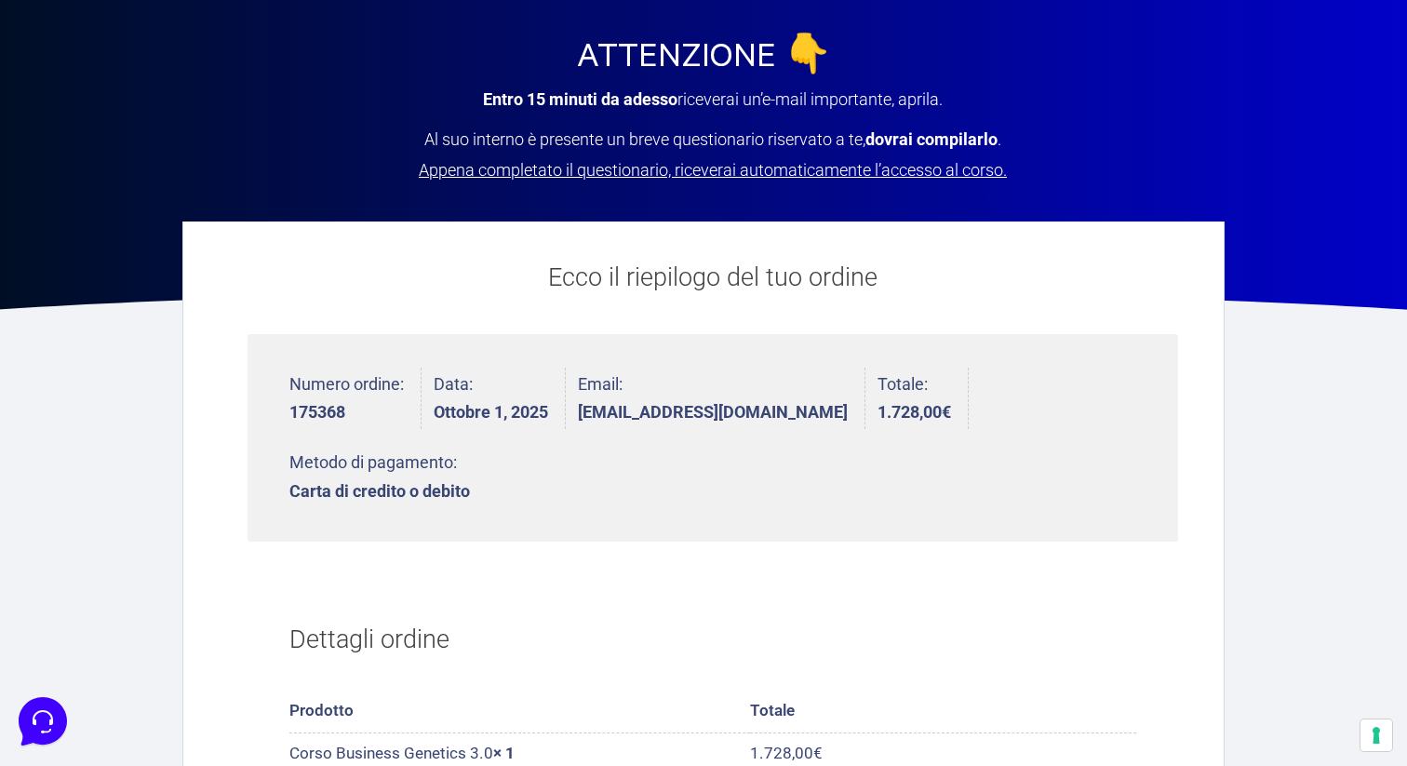
click at [853, 168] on span "Appena completato il questionario, riceverai automaticamente l’accesso al corso." at bounding box center [713, 170] width 588 height 20
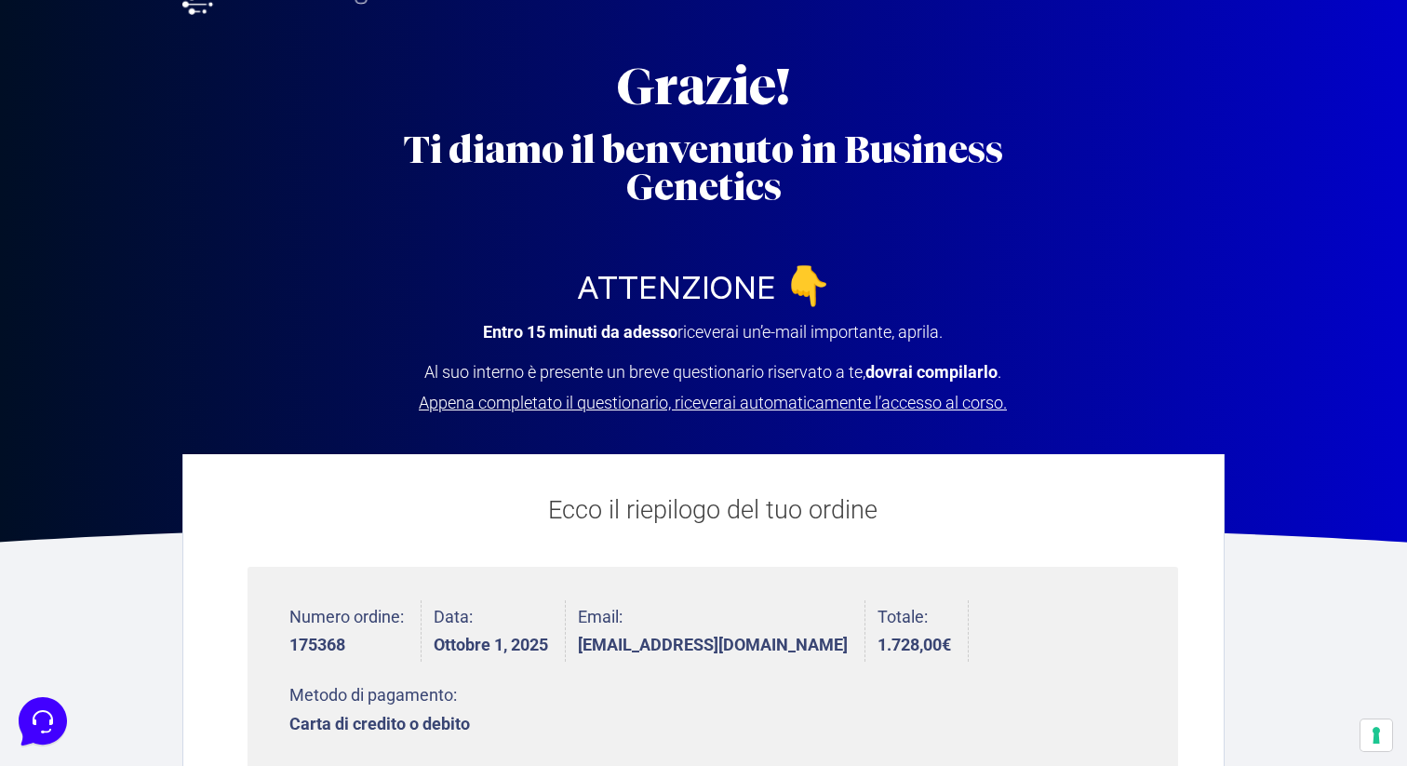
scroll to position [43, 0]
